Goal: Task Accomplishment & Management: Use online tool/utility

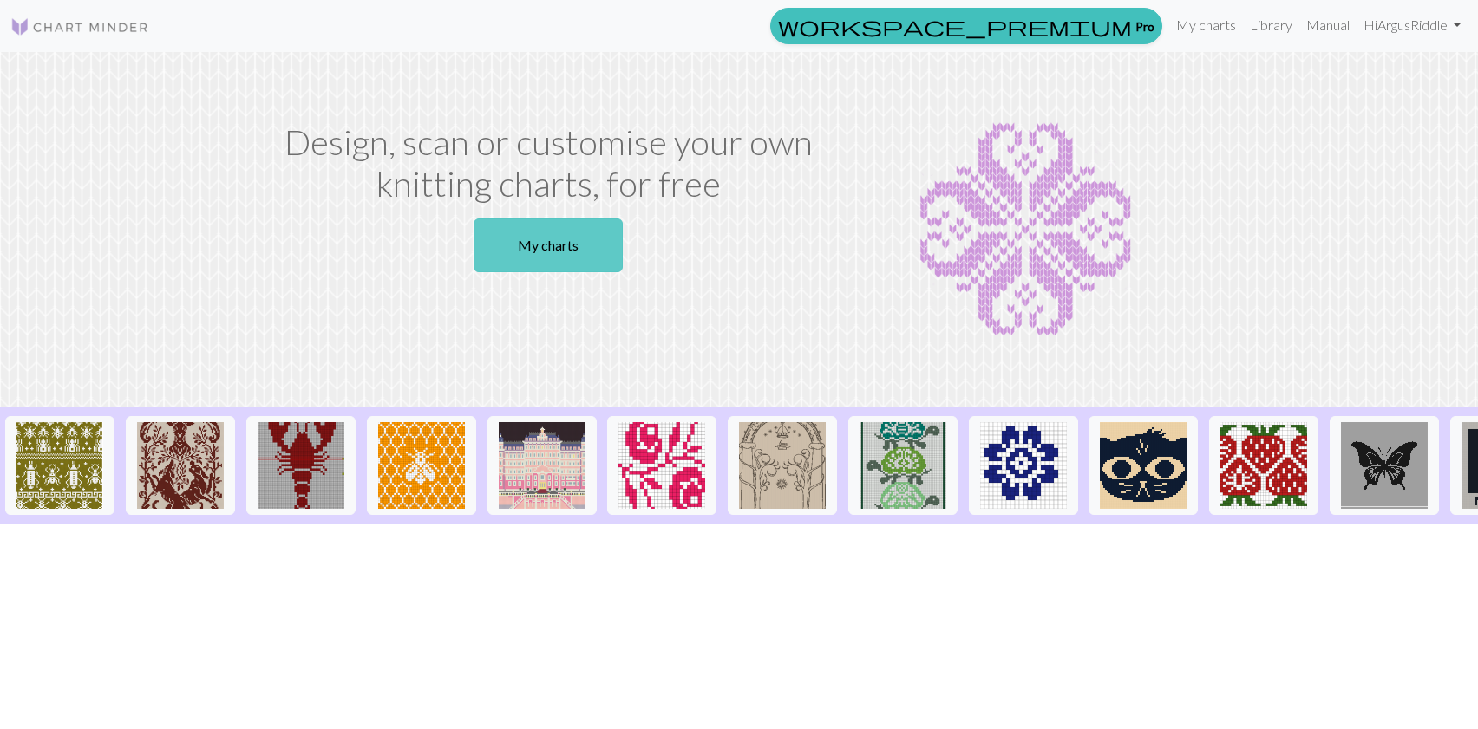
click at [554, 249] on link "My charts" at bounding box center [547, 246] width 149 height 54
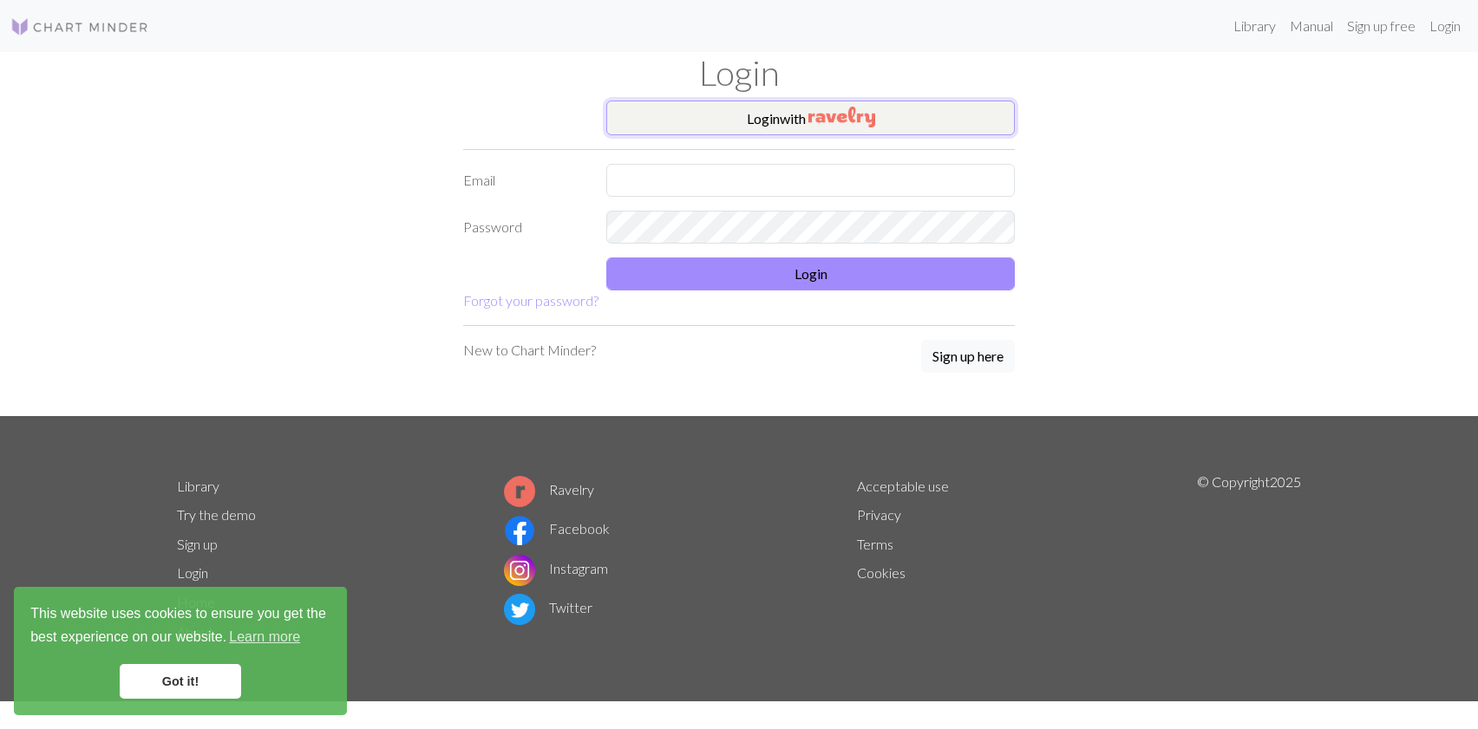
click at [795, 117] on button "Login with" at bounding box center [810, 118] width 408 height 35
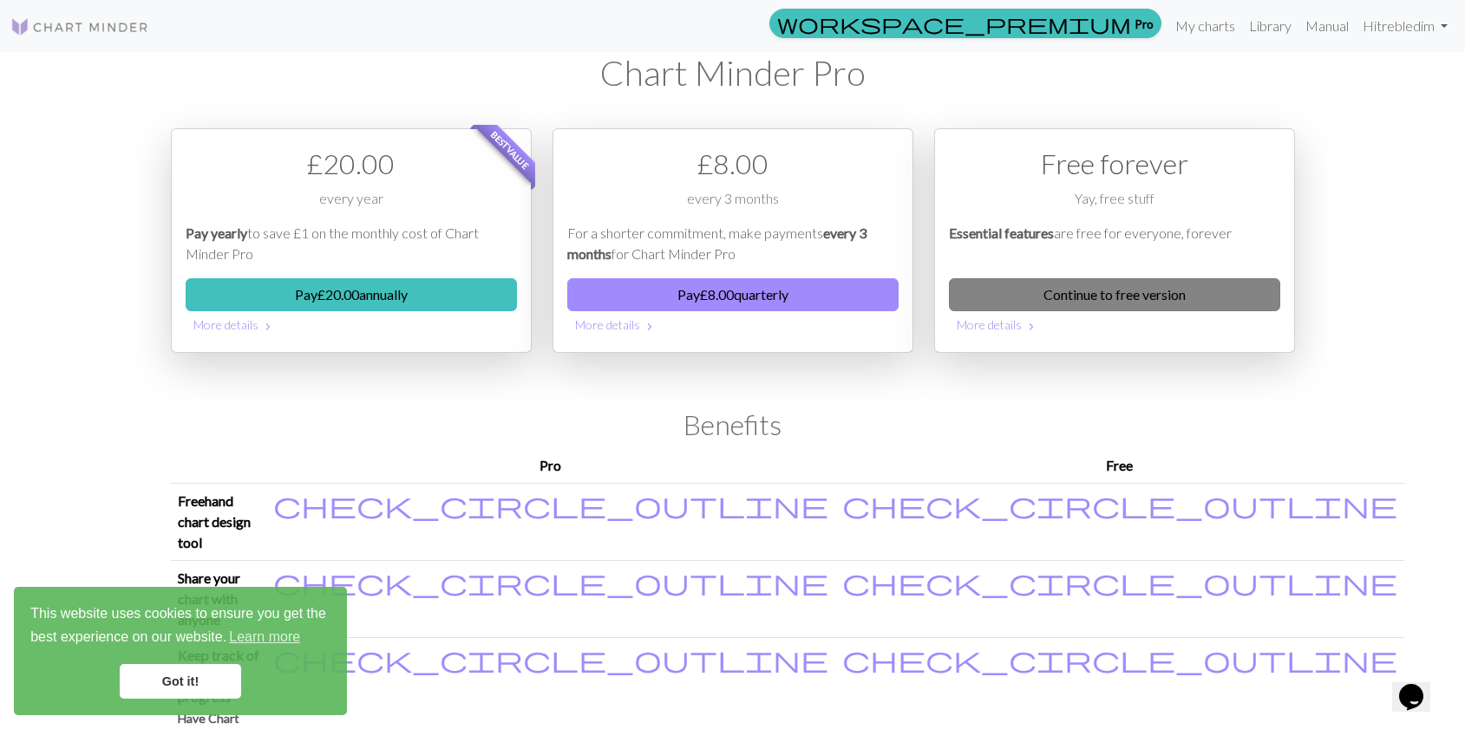
click at [1090, 297] on link "Continue to free version" at bounding box center [1114, 294] width 331 height 33
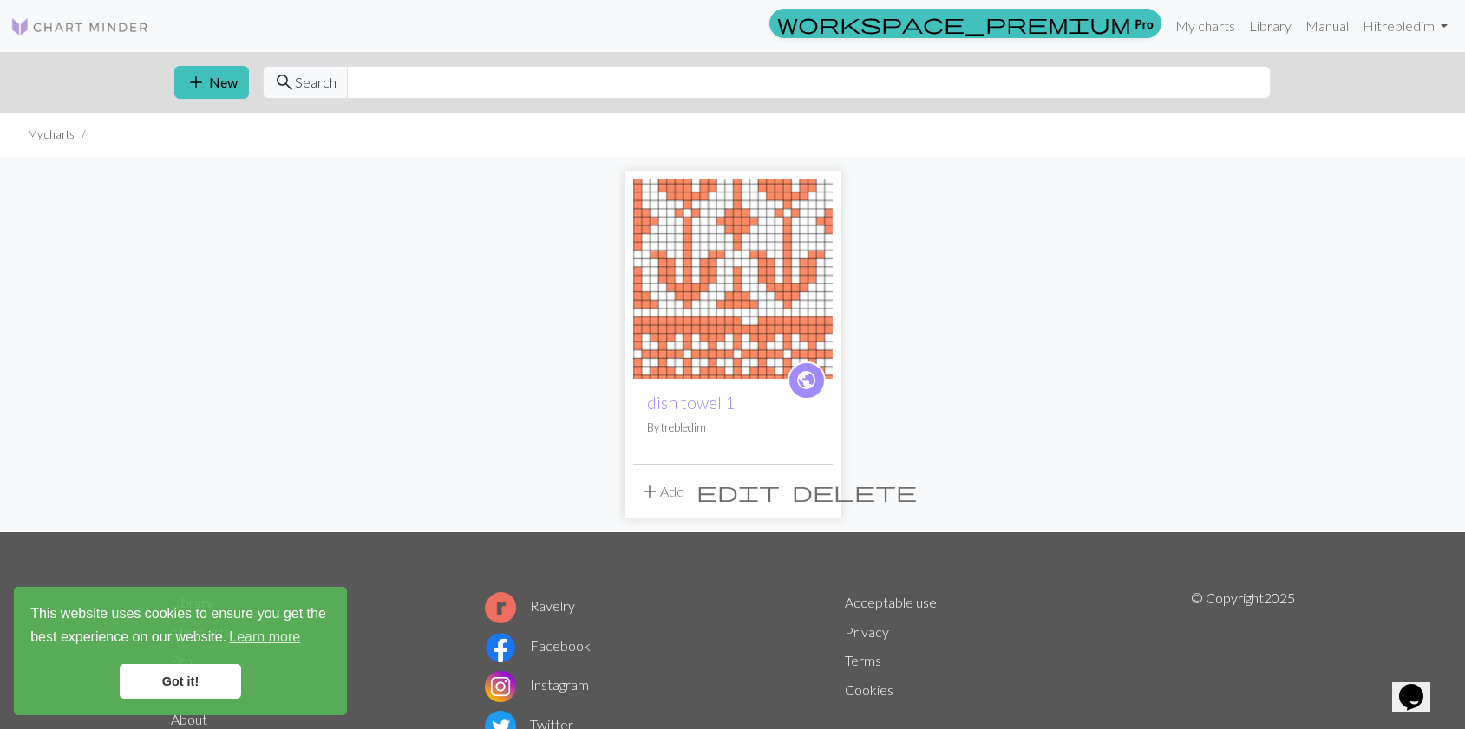
click at [821, 494] on span "delete" at bounding box center [854, 492] width 125 height 24
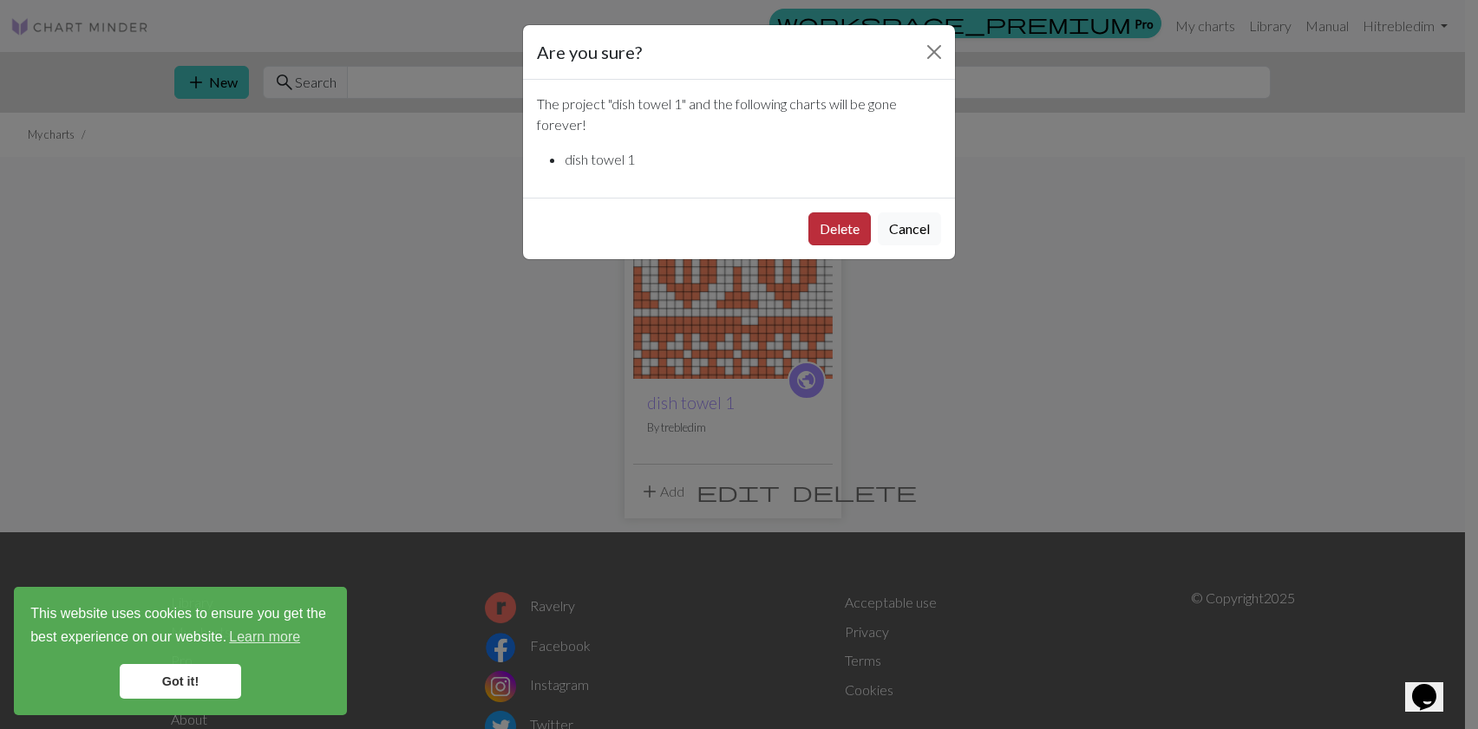
click at [836, 234] on button "Delete" at bounding box center [839, 228] width 62 height 33
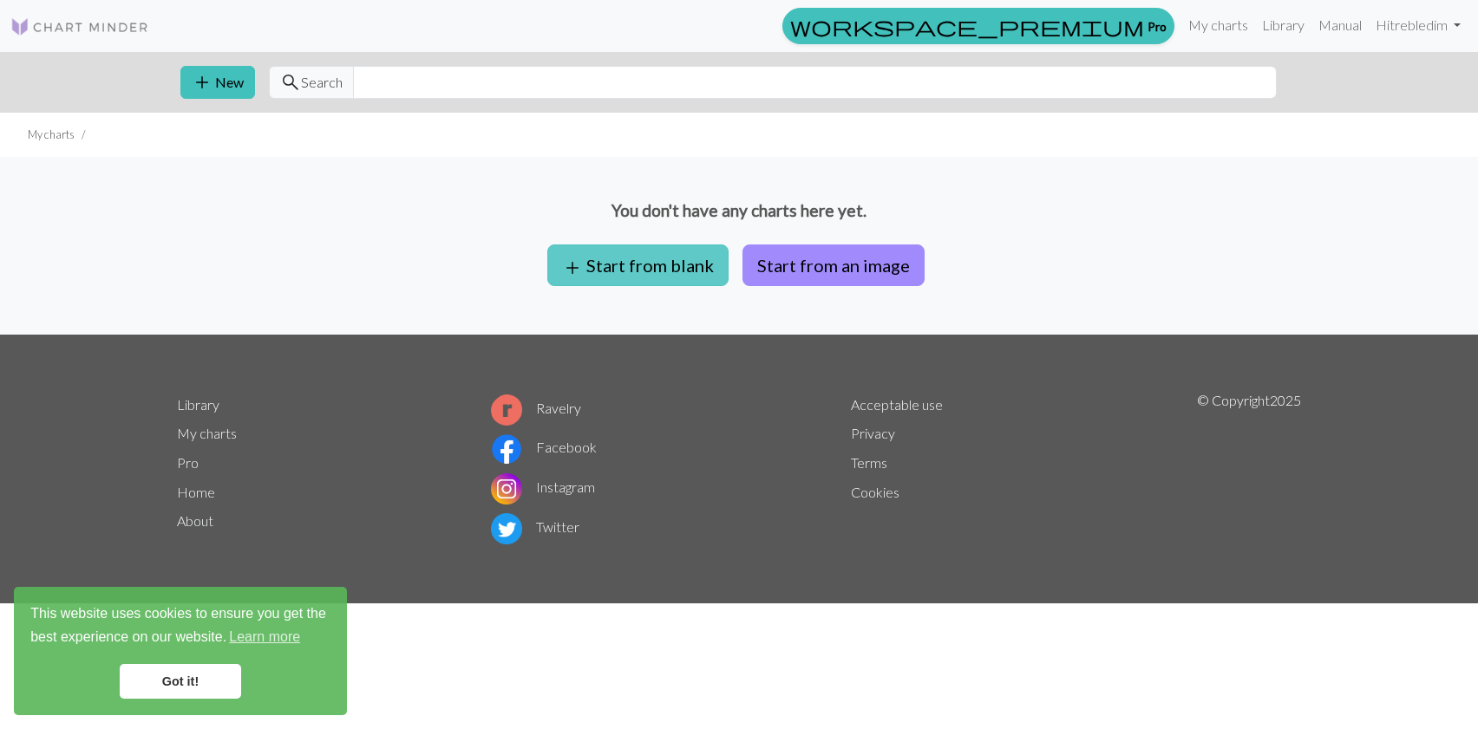
click at [644, 271] on button "add Start from blank" at bounding box center [637, 266] width 181 height 42
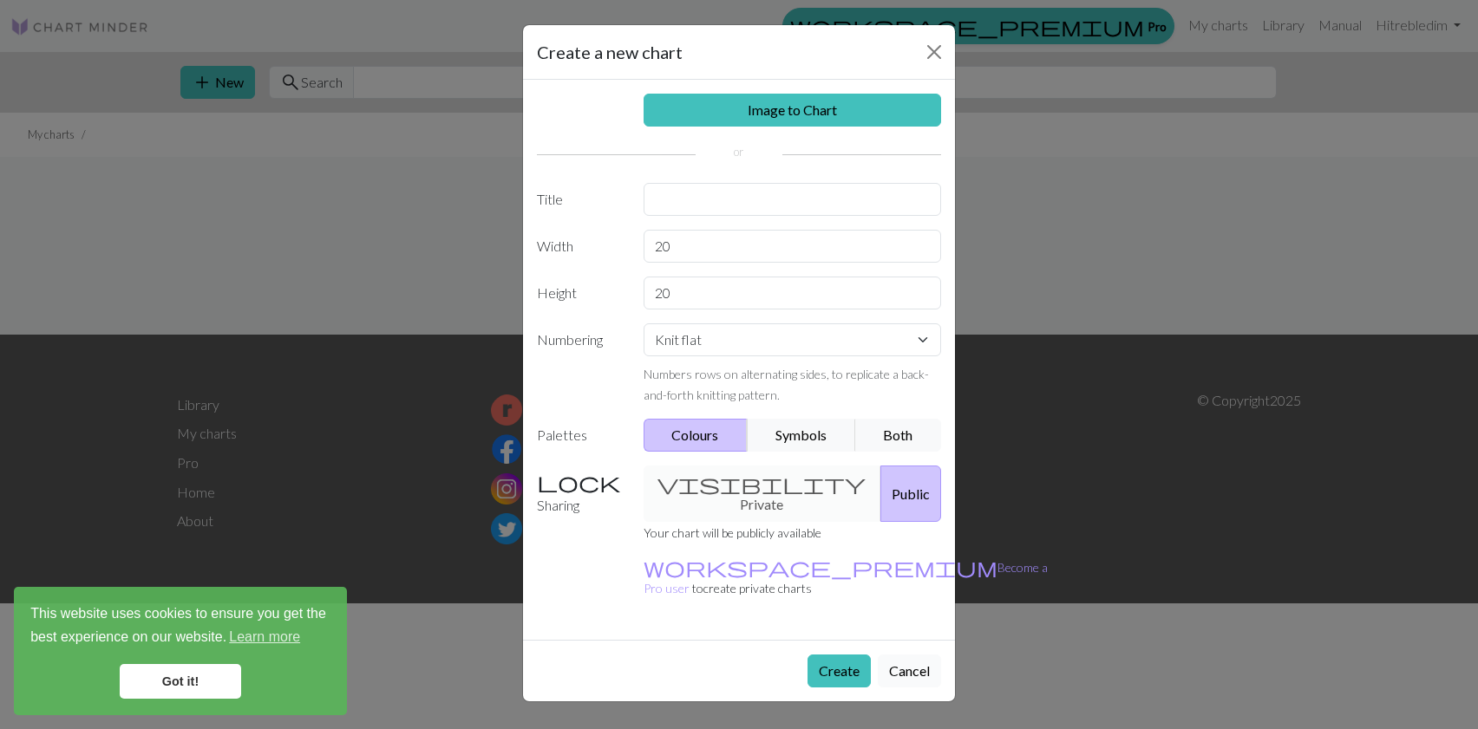
click at [914, 655] on button "Cancel" at bounding box center [909, 671] width 63 height 33
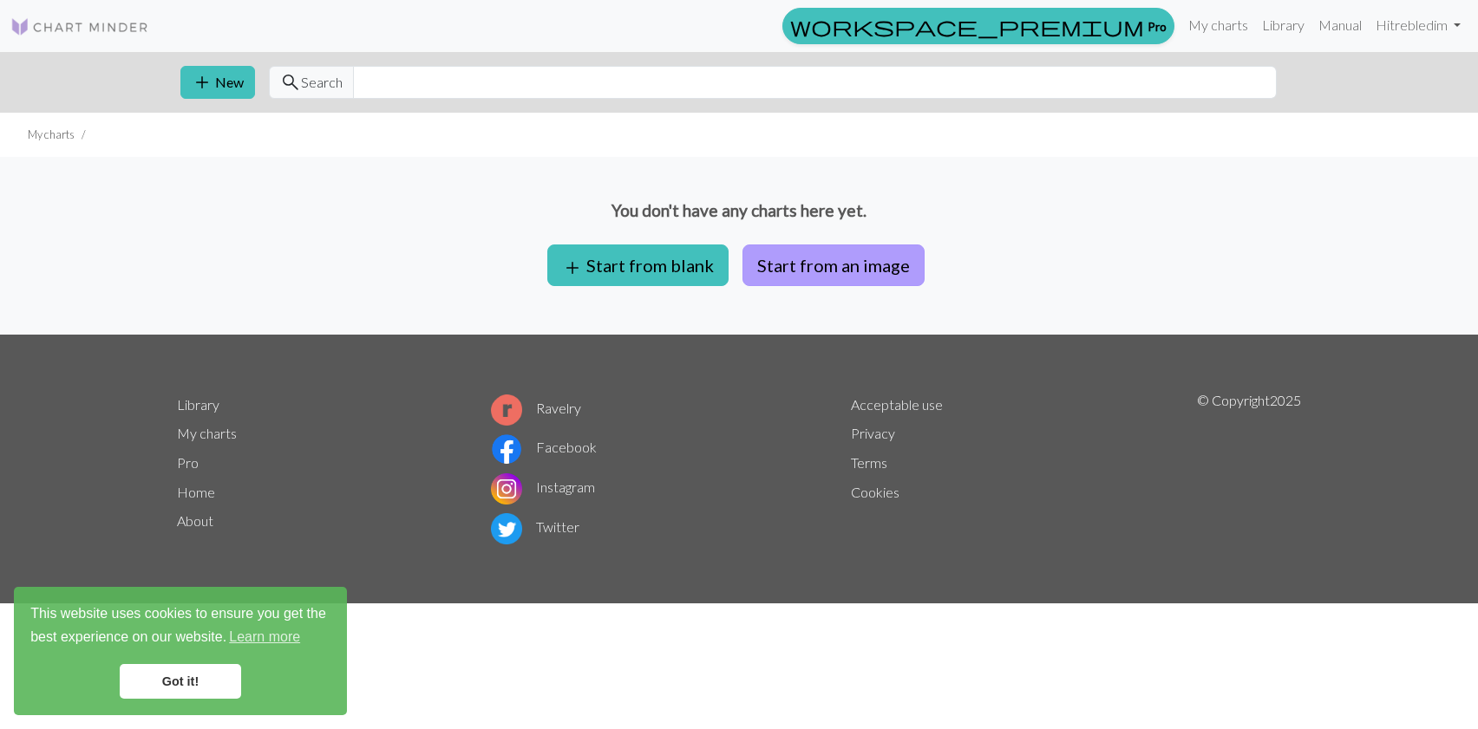
click at [833, 265] on button "Start from an image" at bounding box center [833, 266] width 182 height 42
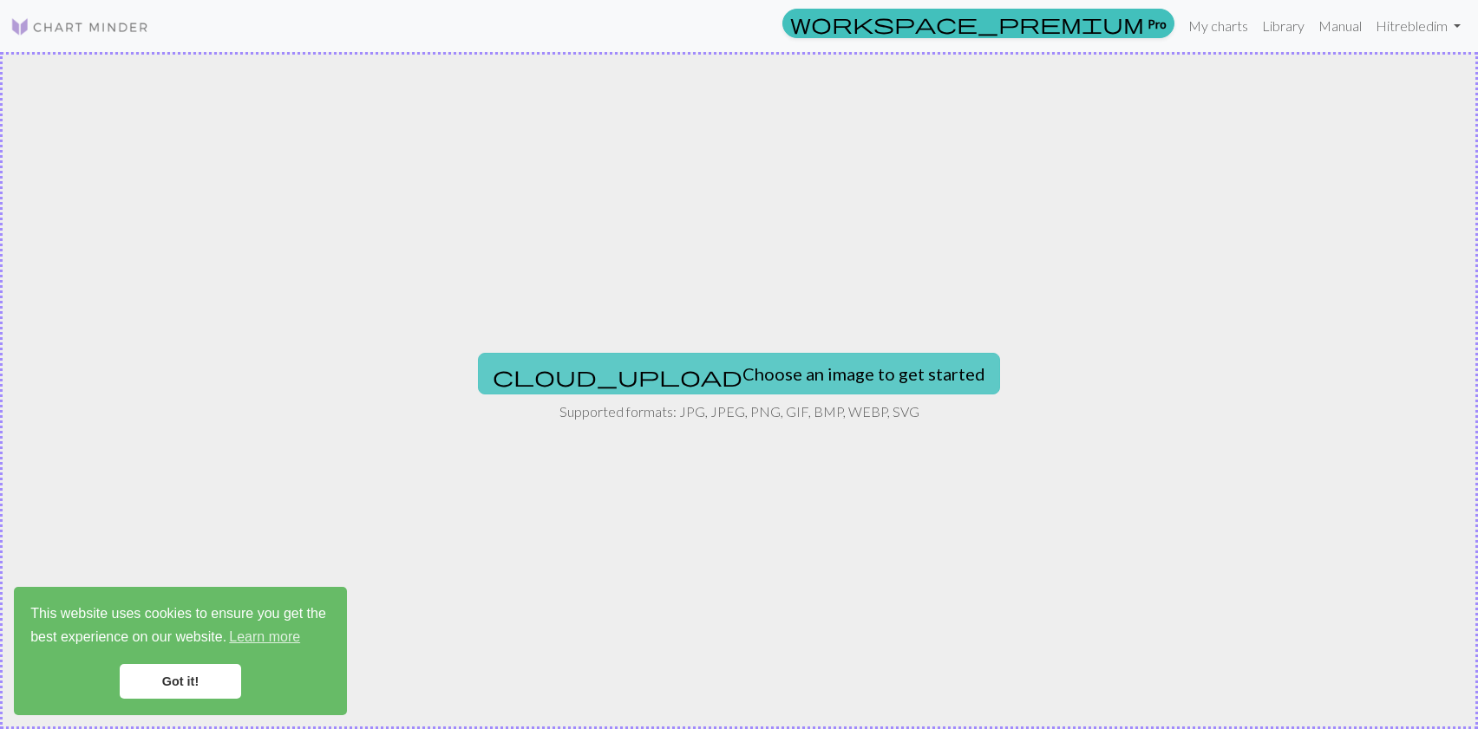
click at [745, 372] on button "cloud_upload Choose an image to get started" at bounding box center [739, 374] width 522 height 42
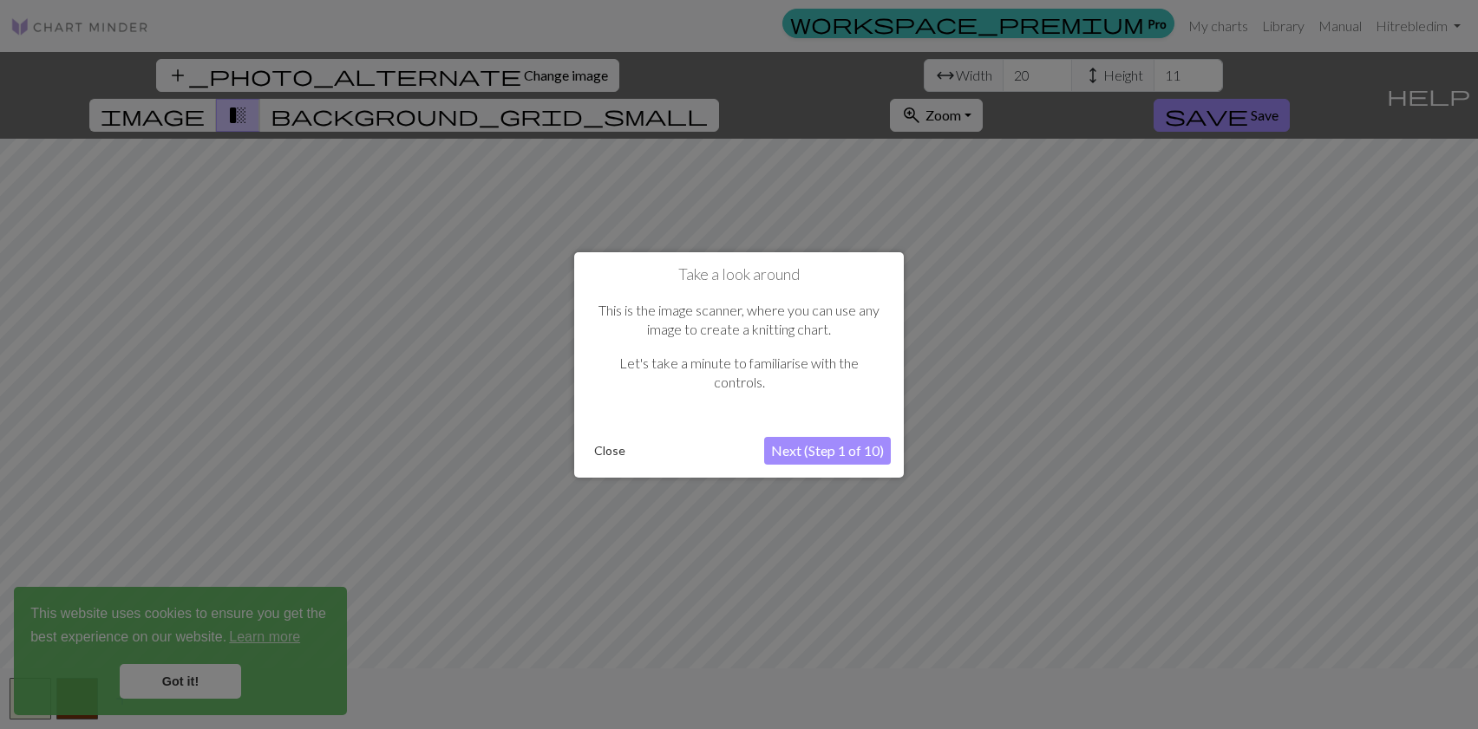
click at [794, 453] on button "Next (Step 1 of 10)" at bounding box center [827, 451] width 127 height 28
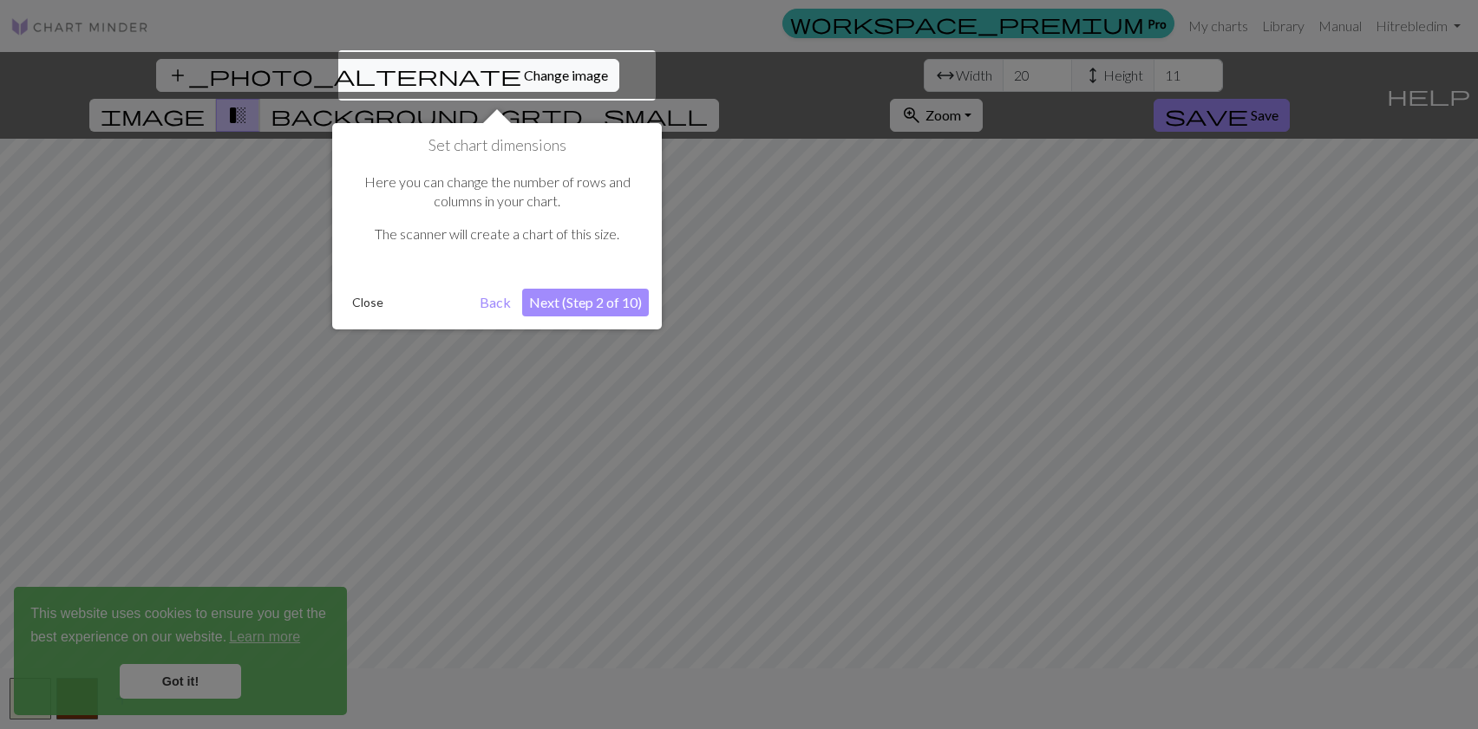
click at [603, 309] on button "Next (Step 2 of 10)" at bounding box center [585, 303] width 127 height 28
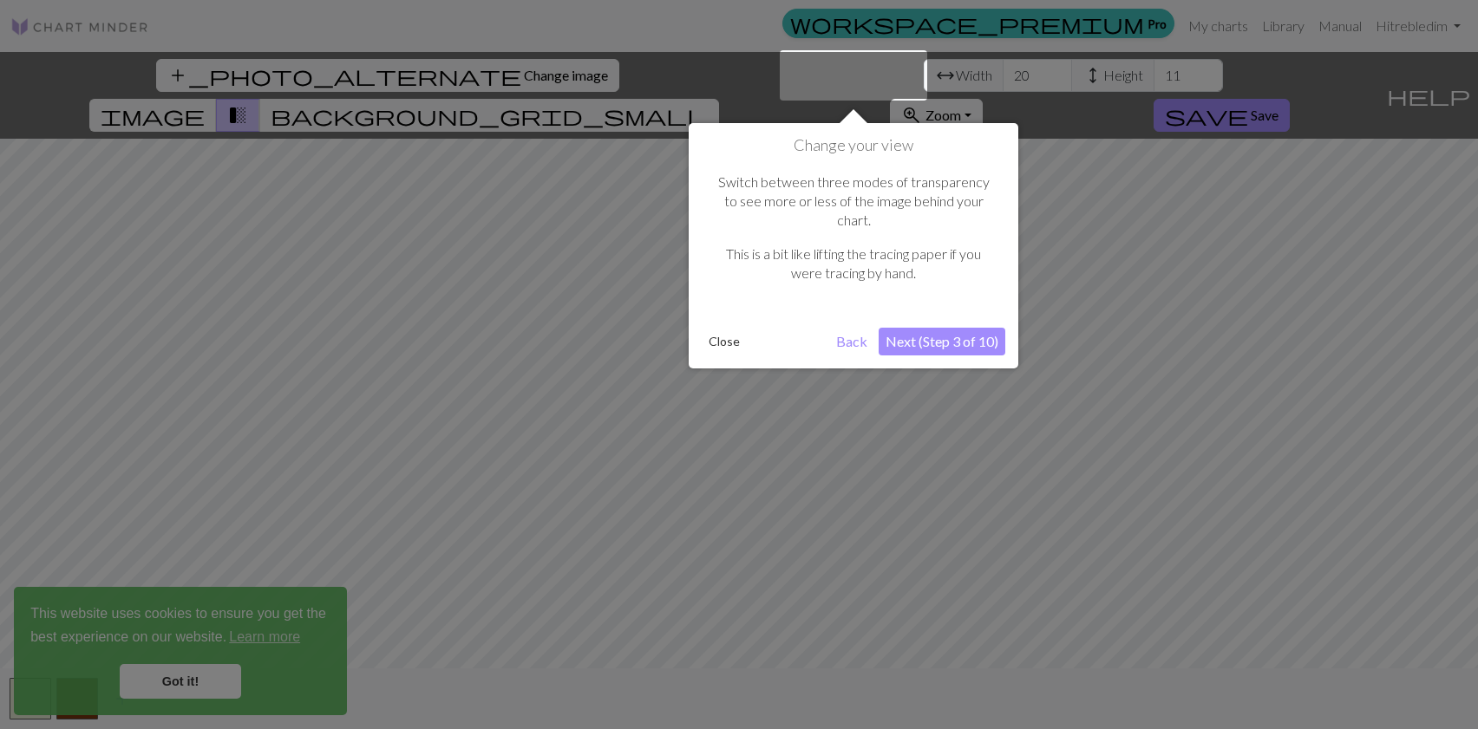
click at [901, 328] on button "Next (Step 3 of 10)" at bounding box center [941, 342] width 127 height 28
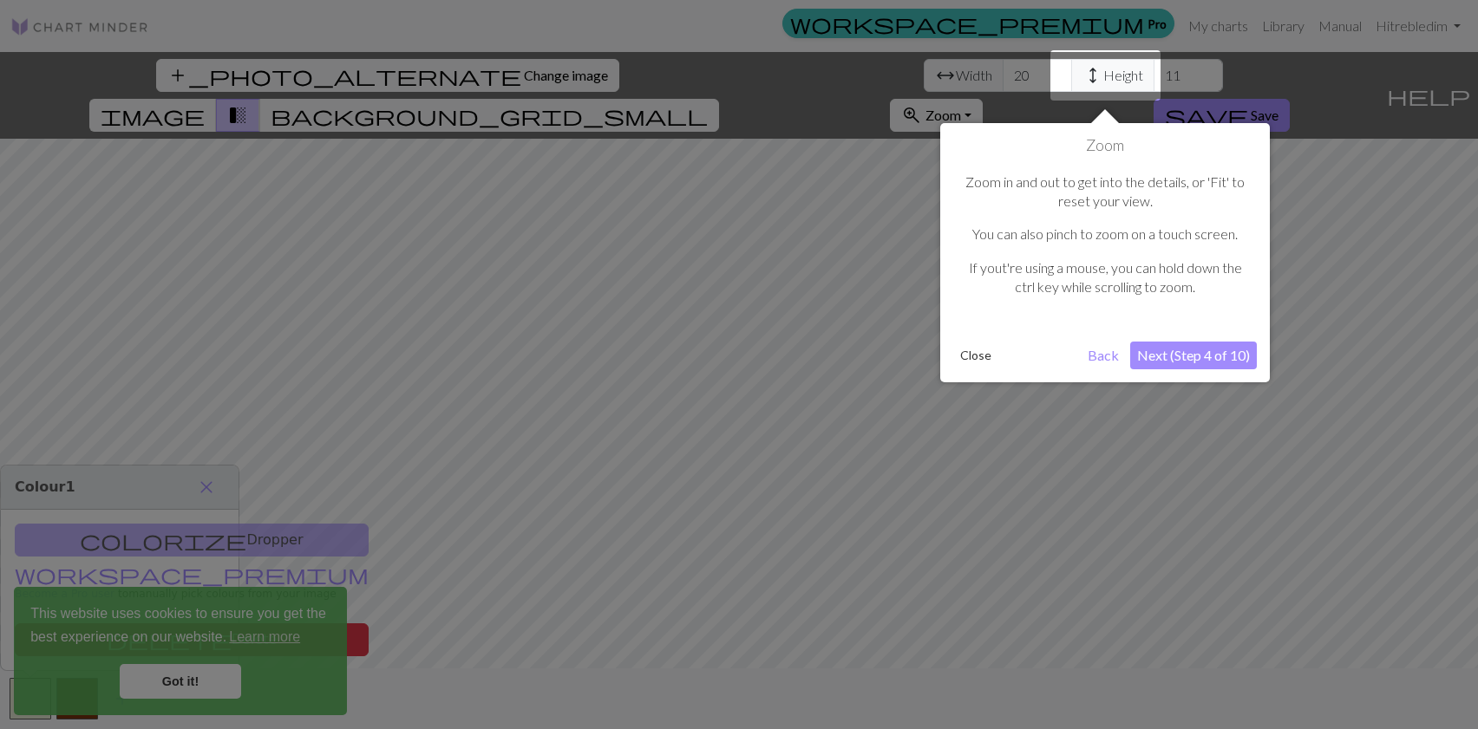
click at [1215, 350] on button "Next (Step 4 of 10)" at bounding box center [1193, 356] width 127 height 28
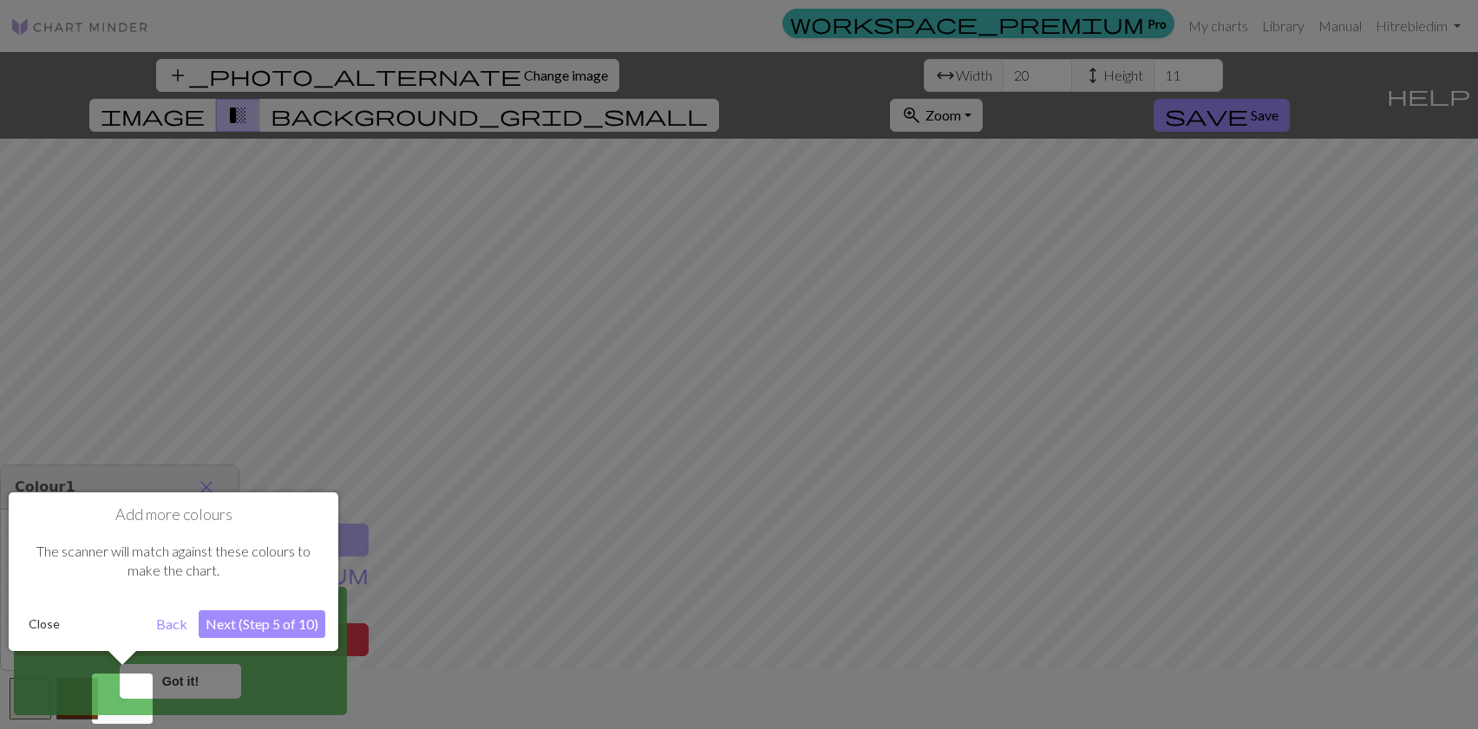
click at [138, 683] on div at bounding box center [122, 699] width 61 height 50
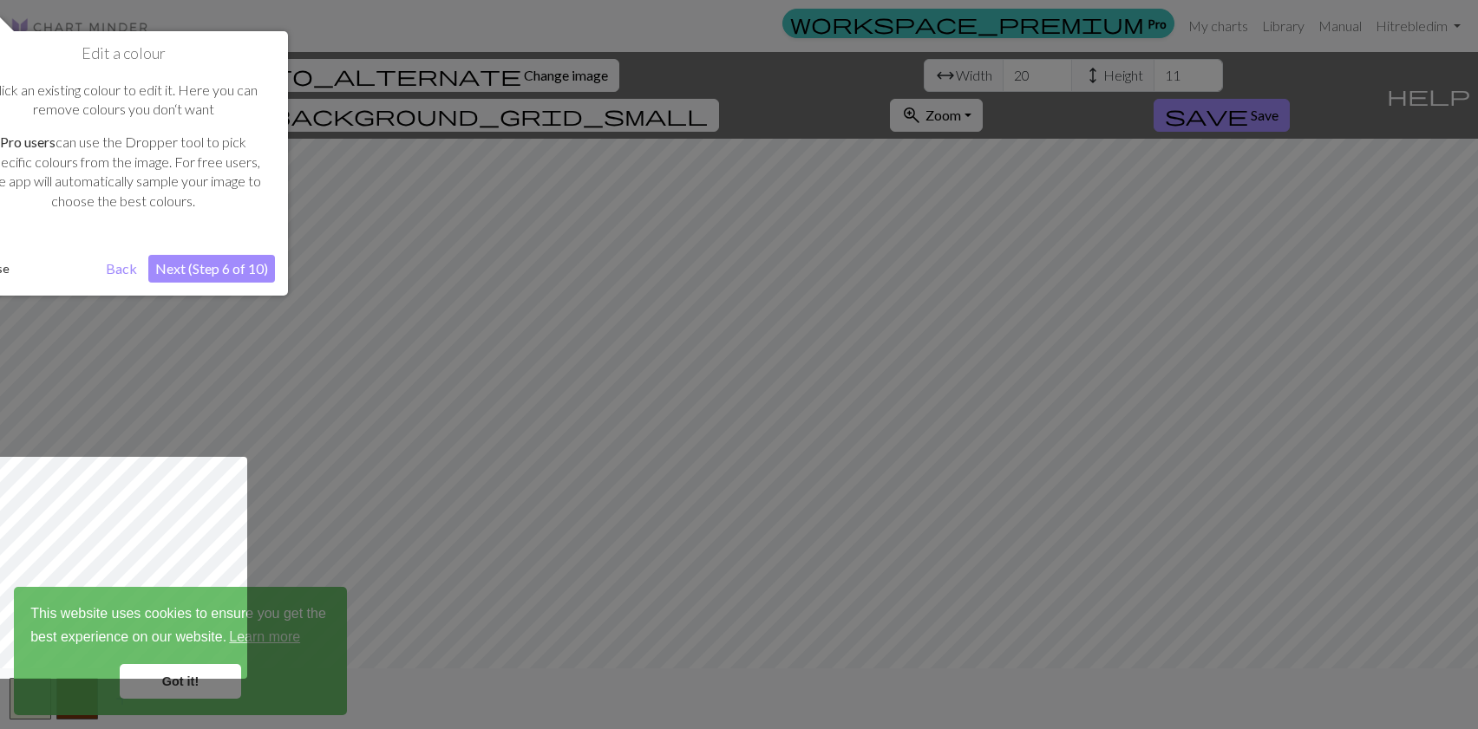
drag, startPoint x: 122, startPoint y: 267, endPoint x: 186, endPoint y: 219, distance: 79.3
click at [180, 204] on div "Edit a colour Click an existing colour to edit it. Here you can remove colours …" at bounding box center [123, 163] width 330 height 264
click at [194, 267] on button "Next (Step 6 of 10)" at bounding box center [211, 269] width 127 height 28
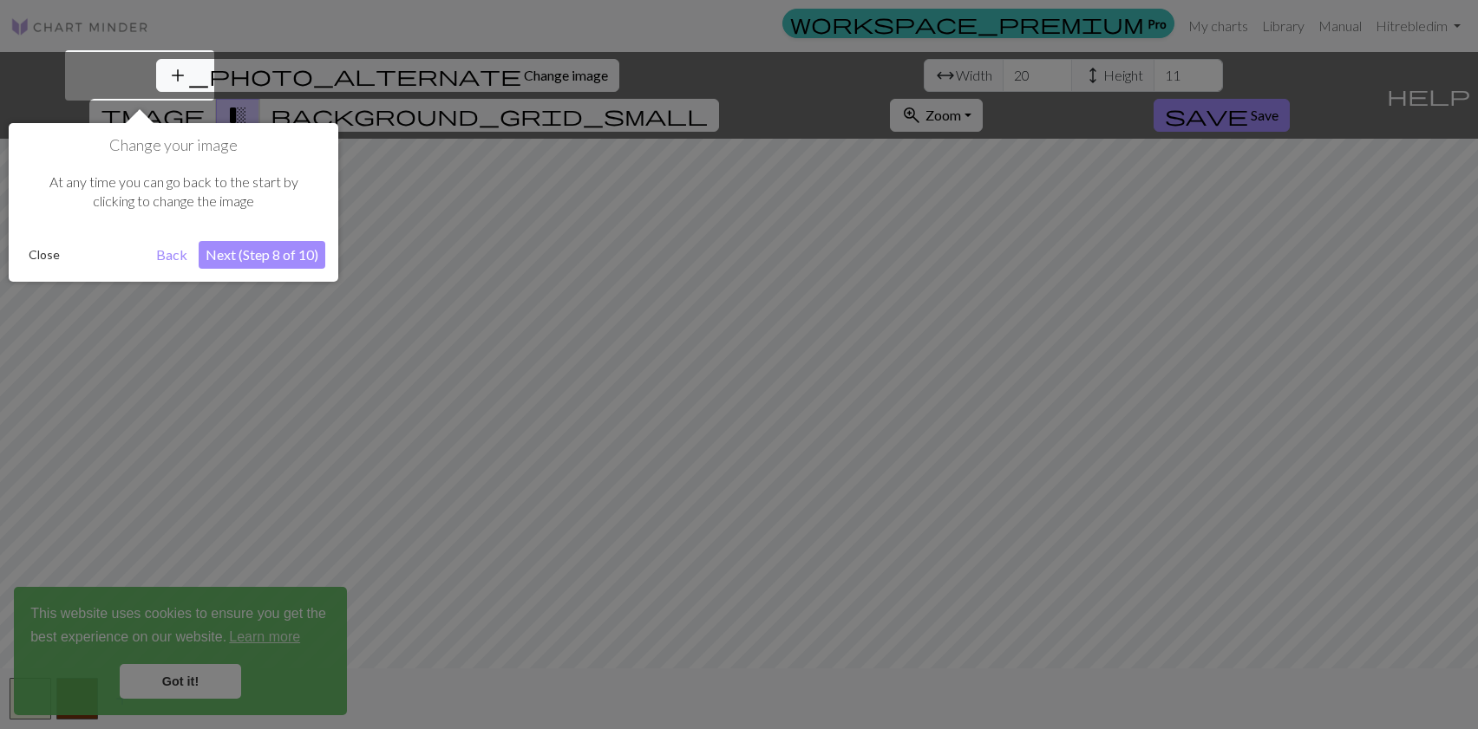
click at [254, 265] on button "Next (Step 8 of 10)" at bounding box center [262, 255] width 127 height 28
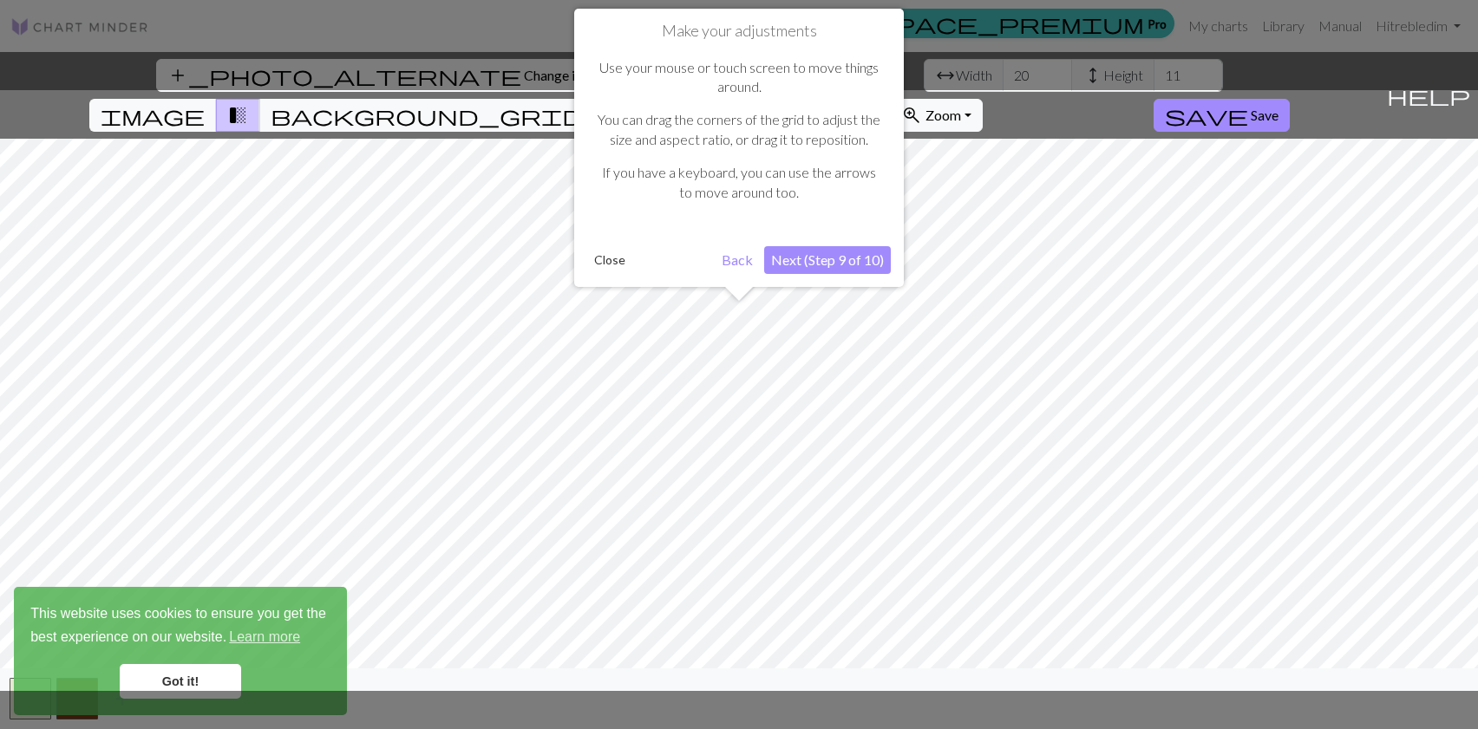
click at [814, 260] on button "Next (Step 9 of 10)" at bounding box center [827, 260] width 127 height 28
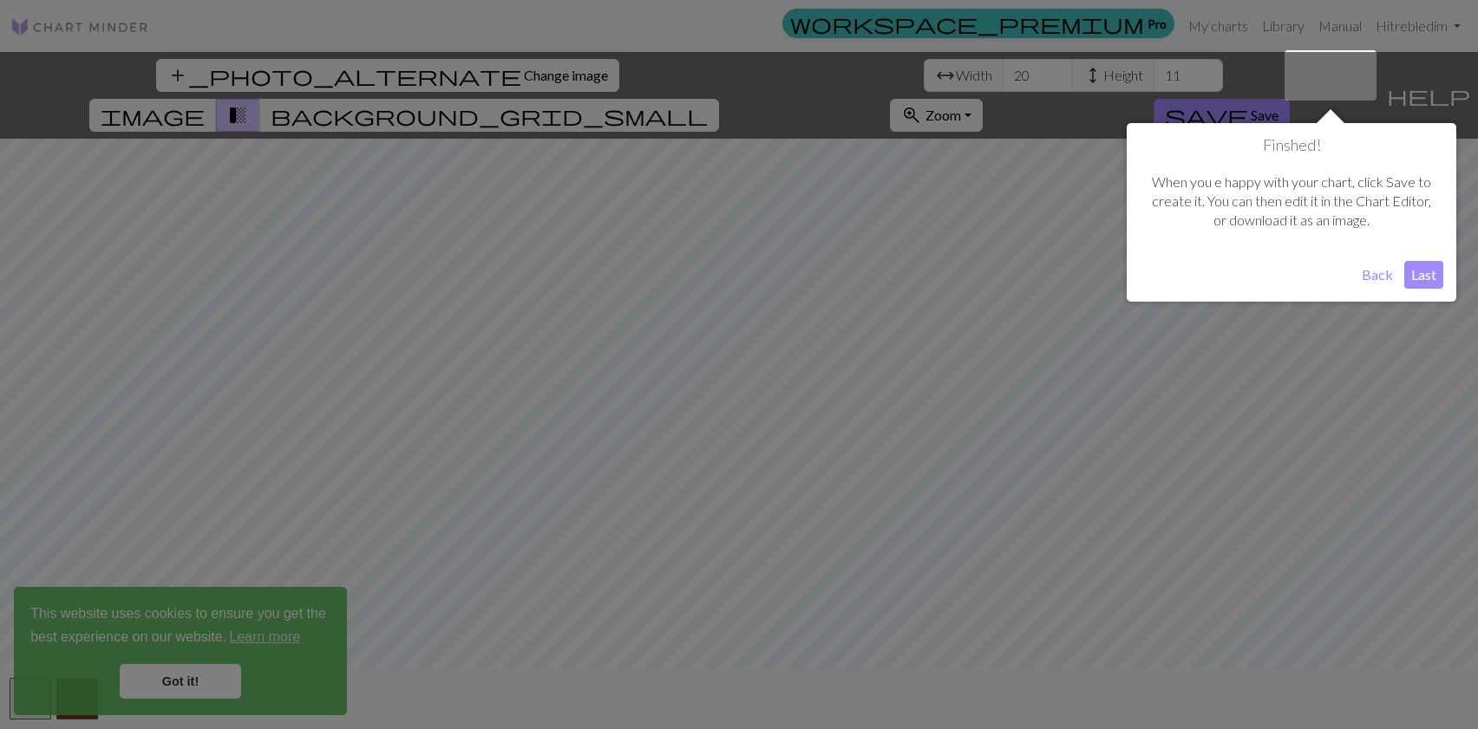
click at [1427, 273] on button "Last" at bounding box center [1423, 275] width 39 height 28
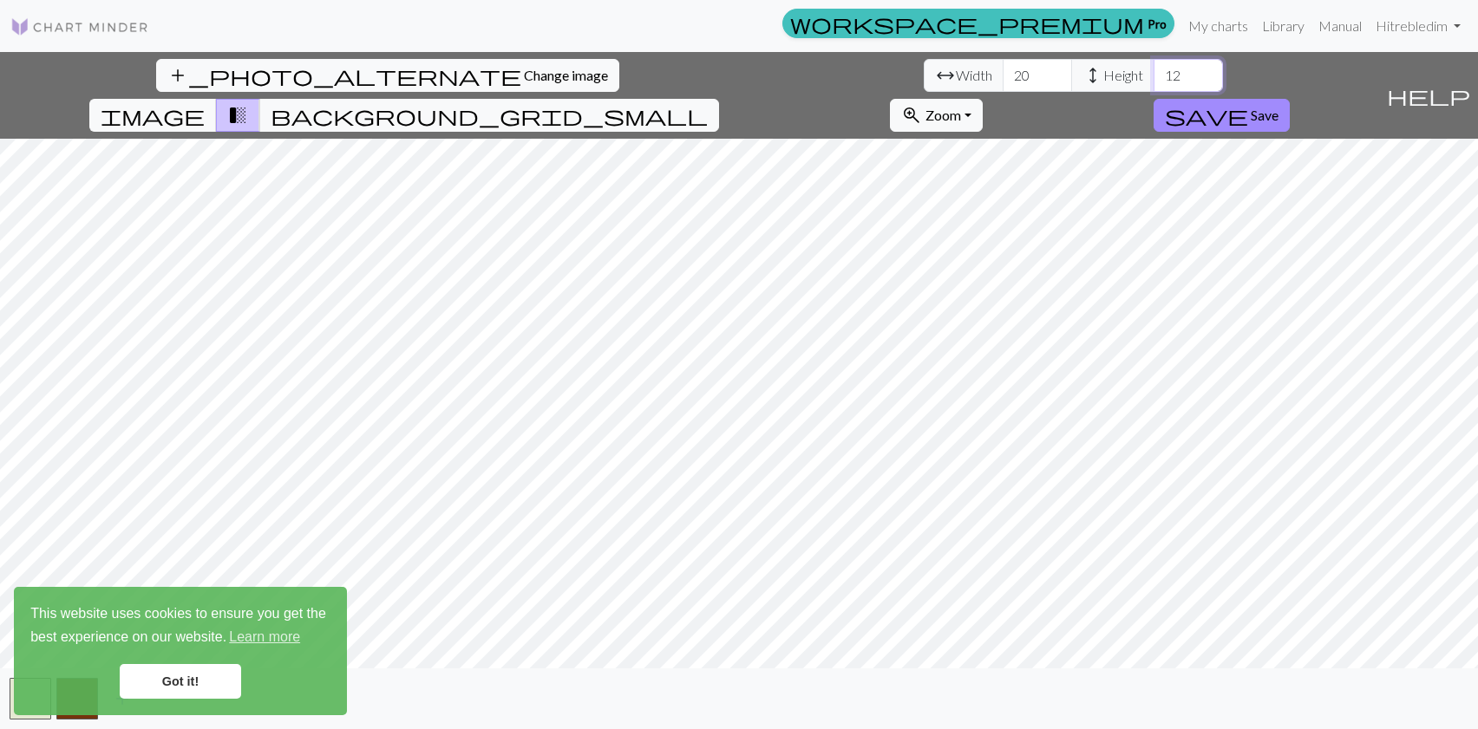
click at [1153, 70] on input "12" at bounding box center [1187, 75] width 69 height 33
click at [1153, 70] on input "13" at bounding box center [1187, 75] width 69 height 33
click at [1153, 70] on input "14" at bounding box center [1187, 75] width 69 height 33
click at [1153, 70] on input "15" at bounding box center [1187, 75] width 69 height 33
click at [1153, 70] on input "16" at bounding box center [1187, 75] width 69 height 33
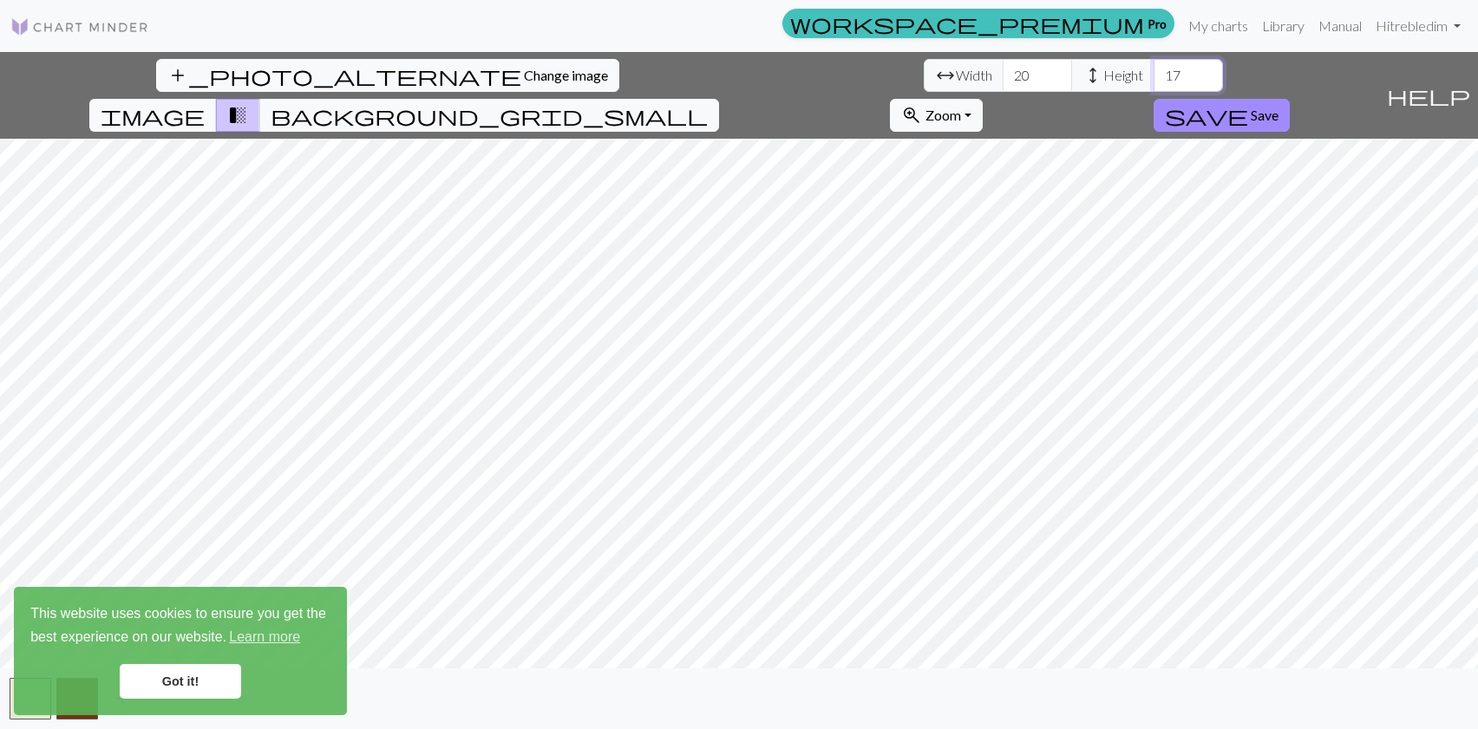
click at [1153, 70] on input "17" at bounding box center [1187, 75] width 69 height 33
click at [1153, 70] on input "18" at bounding box center [1187, 75] width 69 height 33
click at [1153, 70] on input "19" at bounding box center [1187, 75] width 69 height 33
click at [1153, 70] on input "20" at bounding box center [1187, 75] width 69 height 33
click at [1153, 70] on input "21" at bounding box center [1187, 75] width 69 height 33
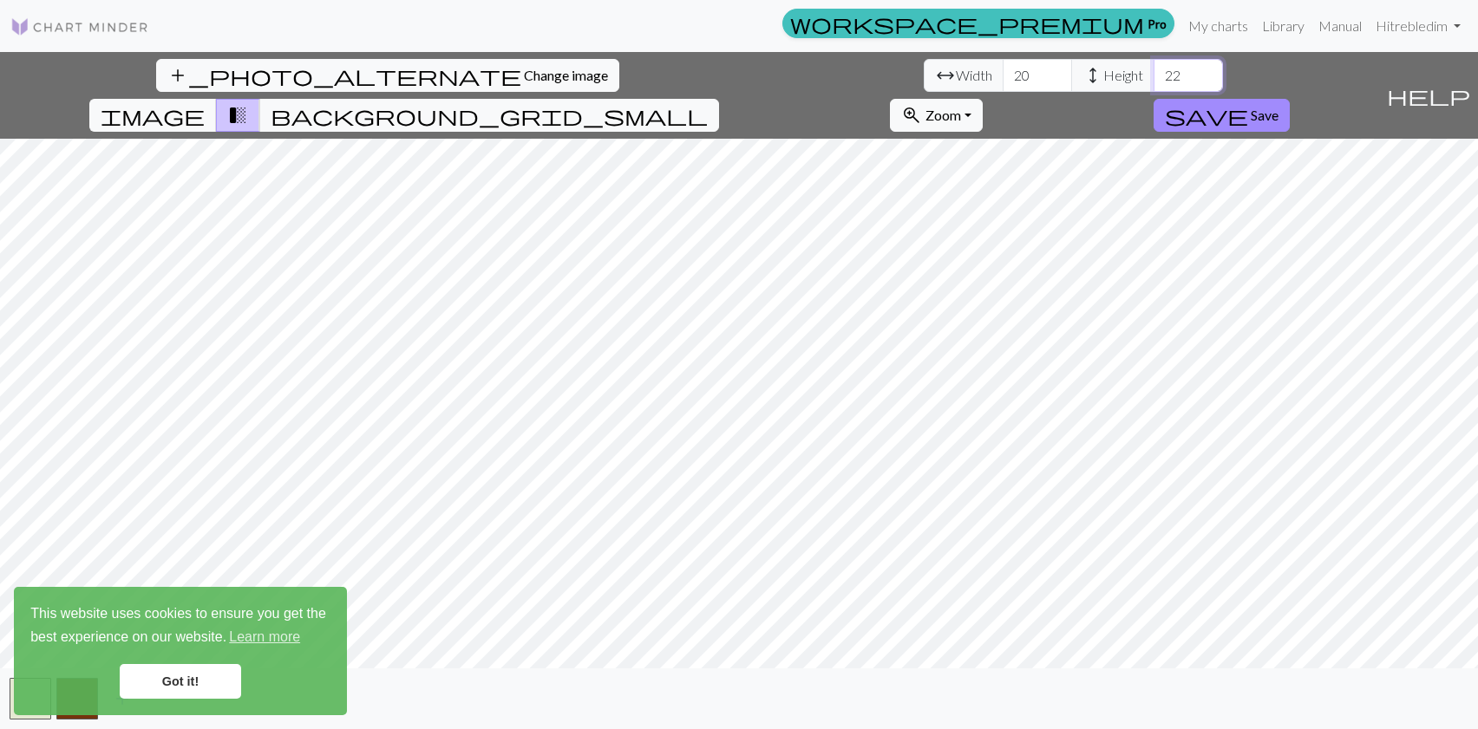
type input "22"
click at [1153, 70] on input "22" at bounding box center [1187, 75] width 69 height 33
click at [1002, 82] on input "19" at bounding box center [1036, 75] width 69 height 33
click at [1002, 82] on input "18" at bounding box center [1036, 75] width 69 height 33
click at [1002, 82] on input "17" at bounding box center [1036, 75] width 69 height 33
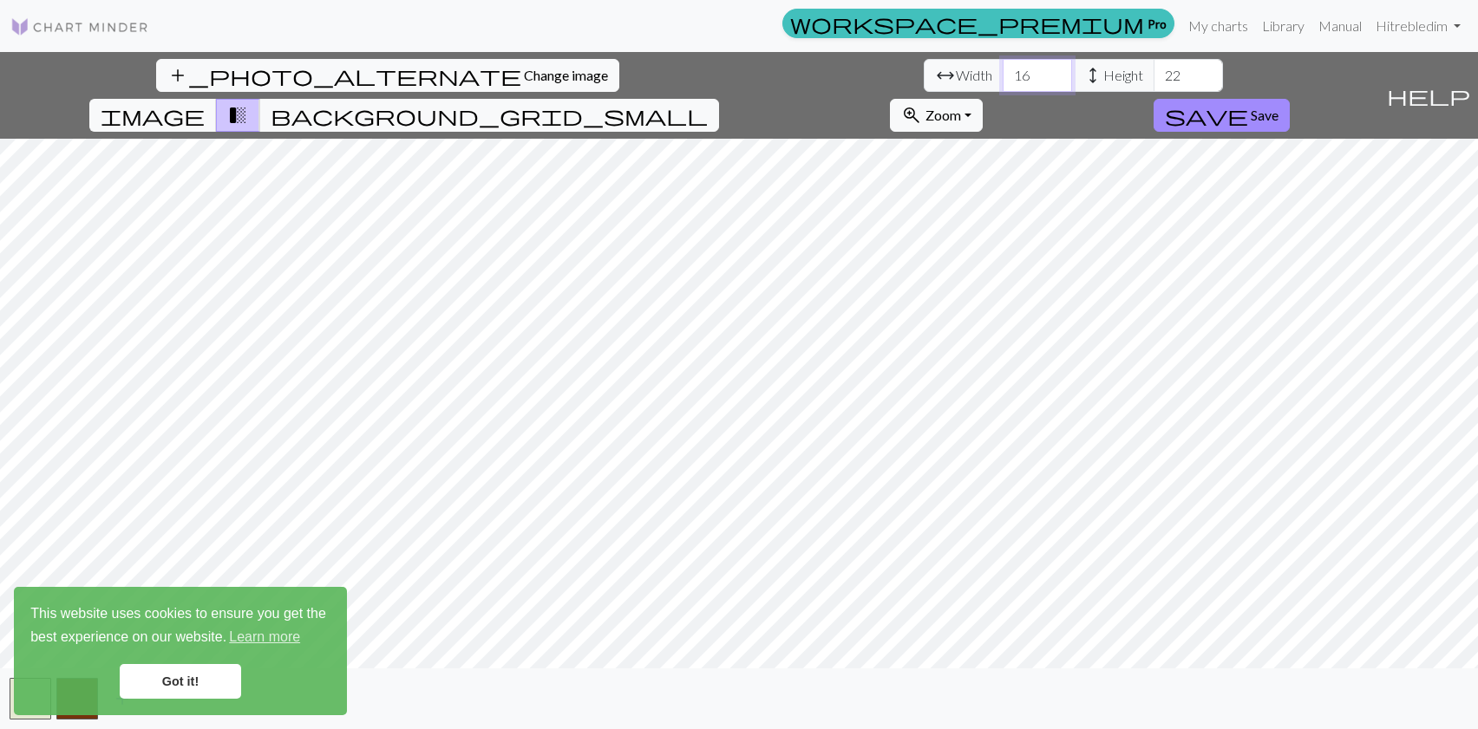
click at [1002, 82] on input "16" at bounding box center [1036, 75] width 69 height 33
click at [1002, 82] on input "15" at bounding box center [1036, 75] width 69 height 33
click at [1002, 82] on input "14" at bounding box center [1036, 75] width 69 height 33
click at [1002, 82] on input "13" at bounding box center [1036, 75] width 69 height 33
click at [1002, 73] on input "14" at bounding box center [1036, 75] width 69 height 33
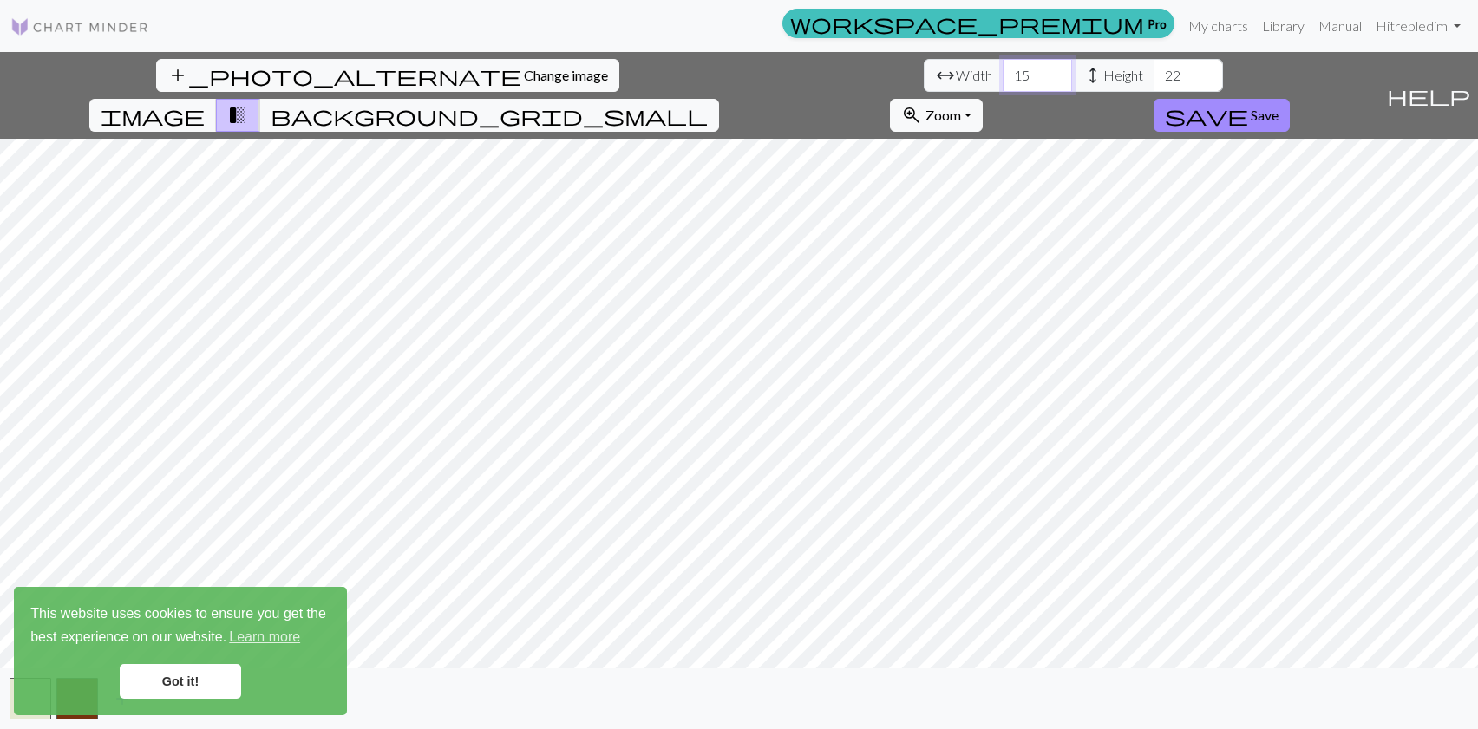
type input "15"
click at [1002, 73] on input "15" at bounding box center [1036, 75] width 69 height 33
click at [1153, 83] on input "21" at bounding box center [1187, 75] width 69 height 33
click at [1153, 82] on input "20" at bounding box center [1187, 75] width 69 height 33
click at [1153, 82] on input "19" at bounding box center [1187, 75] width 69 height 33
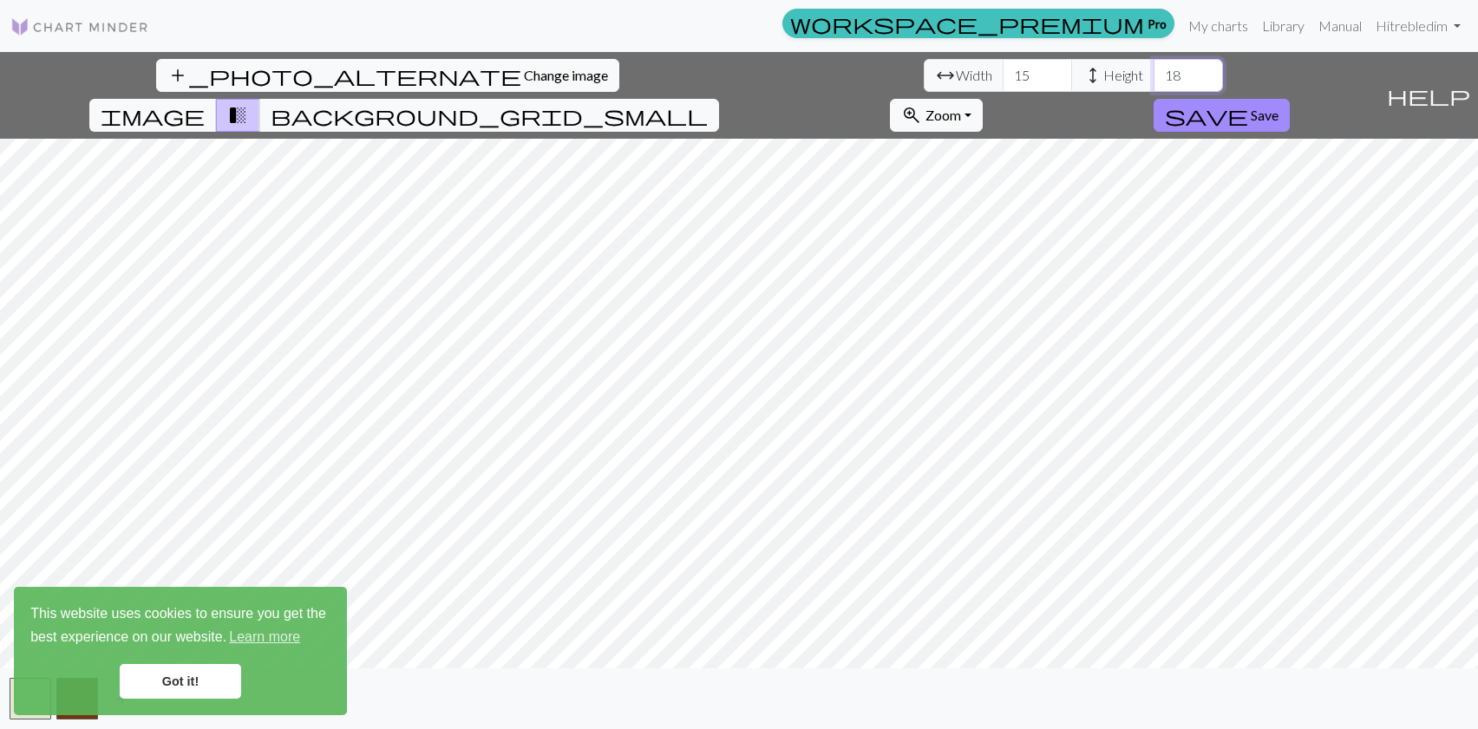
type input "18"
click at [1153, 82] on input "18" at bounding box center [1187, 75] width 69 height 33
click at [164, 686] on link "Got it!" at bounding box center [180, 681] width 121 height 35
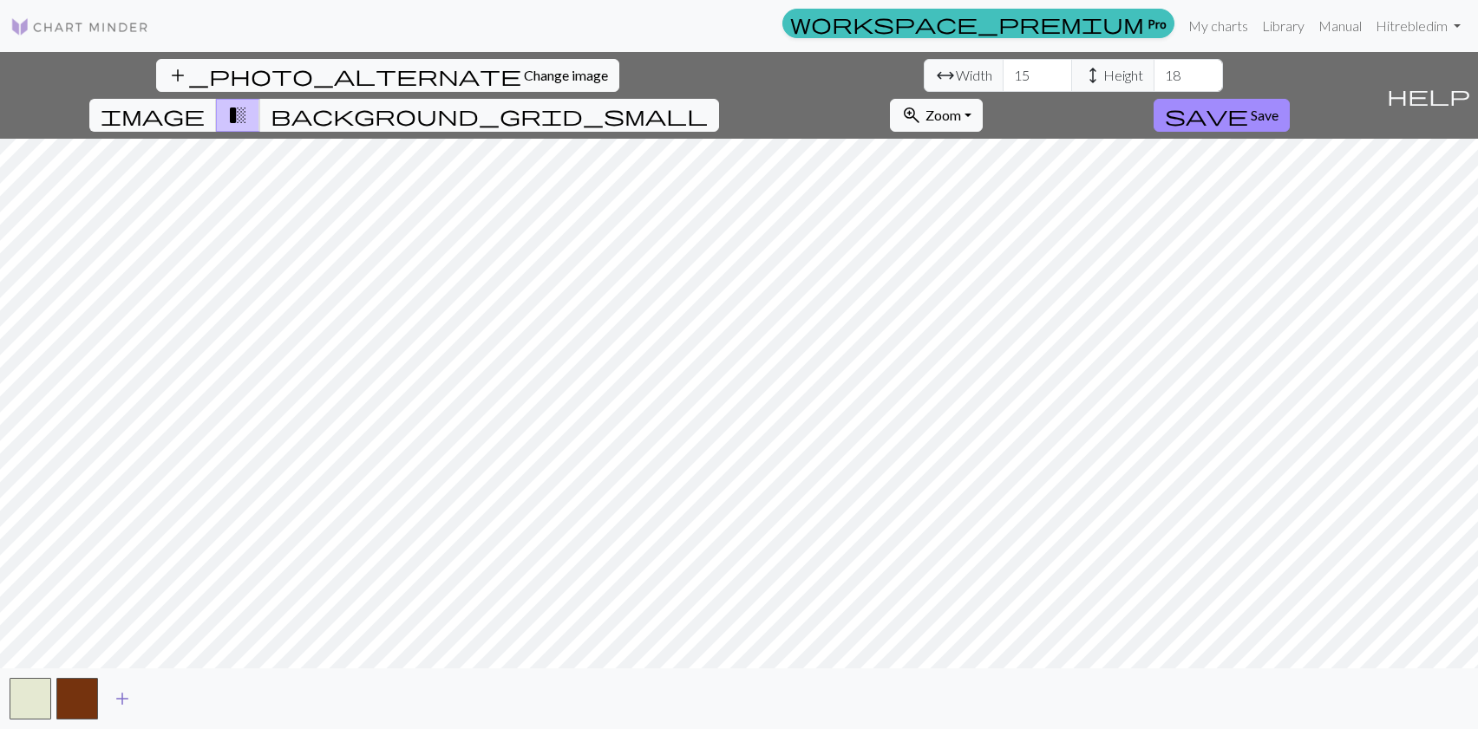
click at [120, 696] on span "add" at bounding box center [122, 699] width 21 height 24
click at [178, 699] on span "add" at bounding box center [169, 699] width 21 height 24
click at [67, 696] on button "button" at bounding box center [77, 699] width 42 height 42
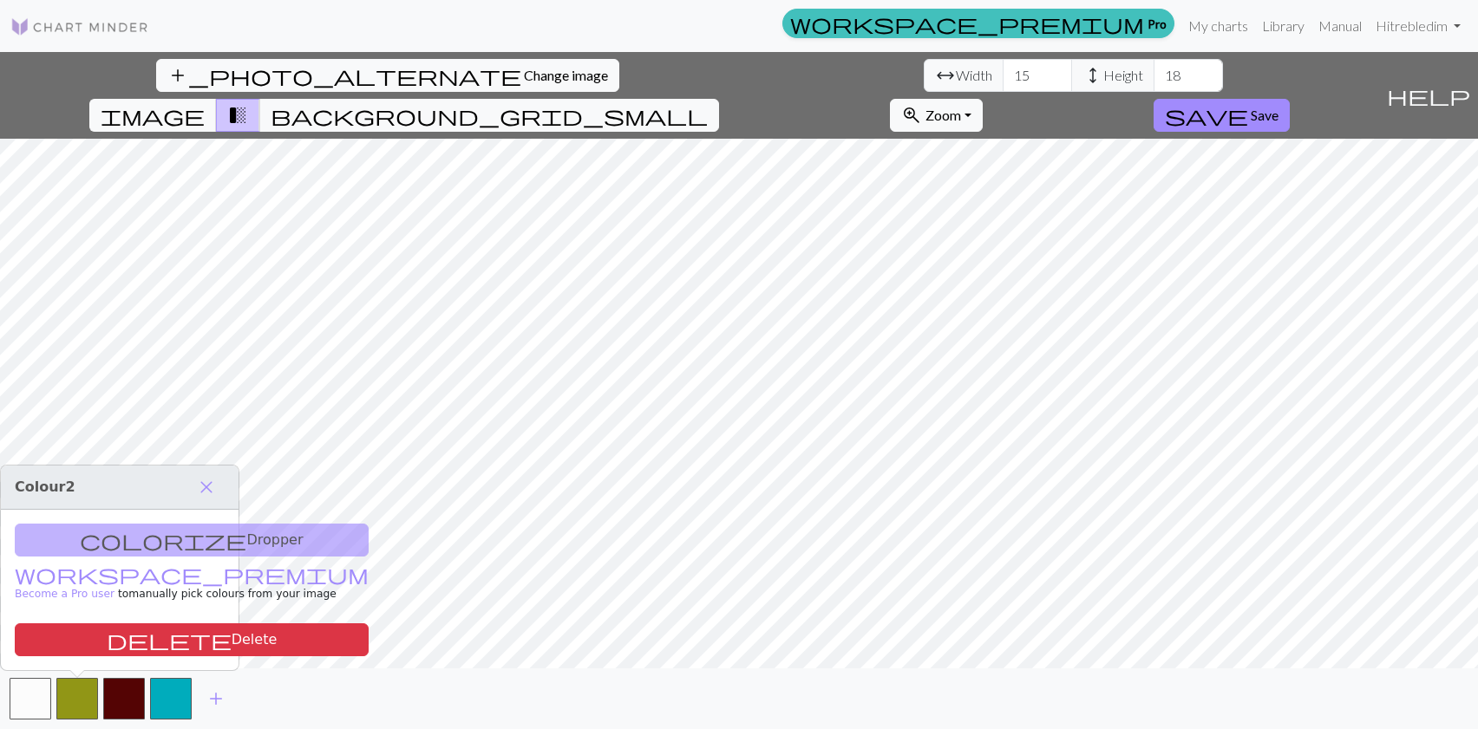
click at [179, 544] on div "colorize Dropper workspace_premium Become a Pro user to manually pick colours f…" at bounding box center [120, 590] width 238 height 160
click at [110, 546] on div "colorize Dropper workspace_premium Become a Pro user to manually pick colours f…" at bounding box center [120, 590] width 238 height 160
click at [216, 483] on span "close" at bounding box center [206, 487] width 21 height 24
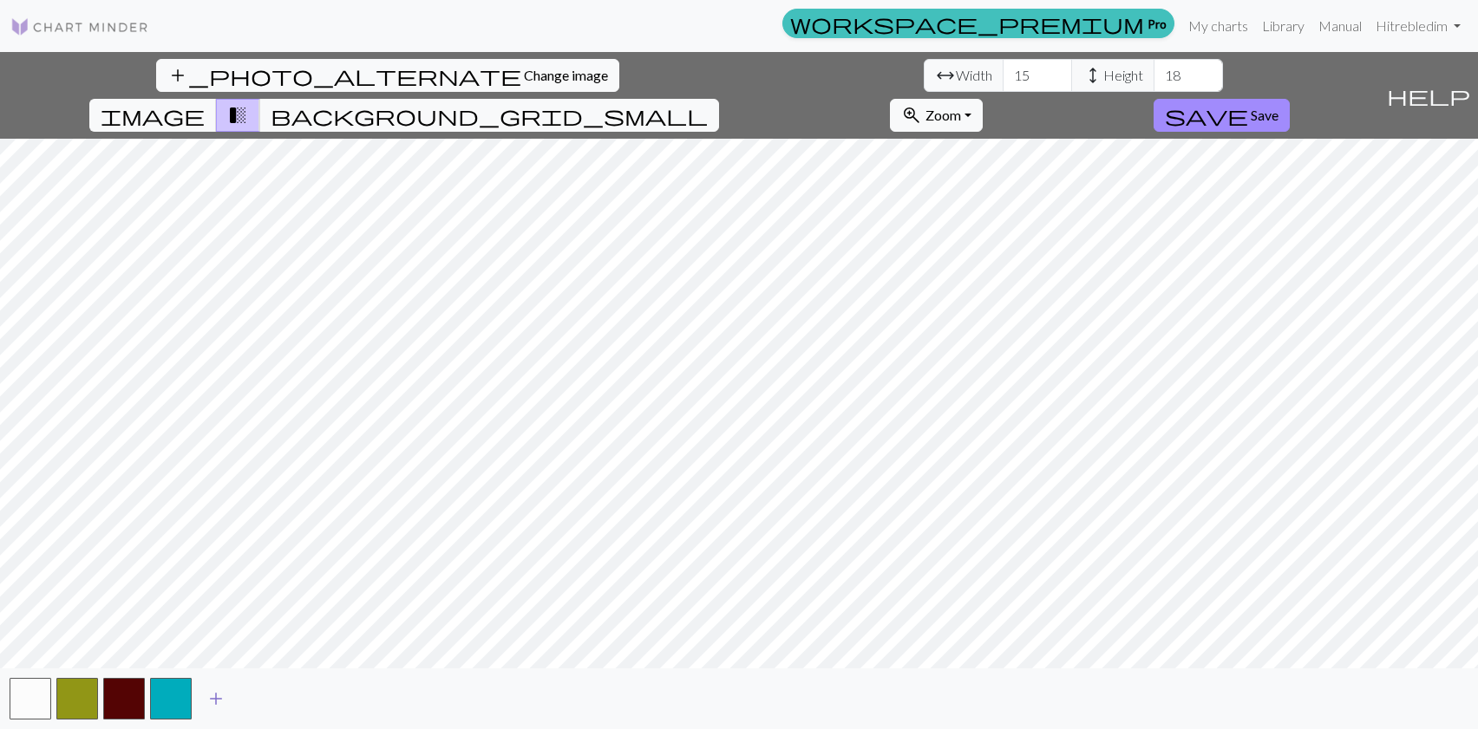
click at [215, 694] on span "add" at bounding box center [216, 699] width 21 height 24
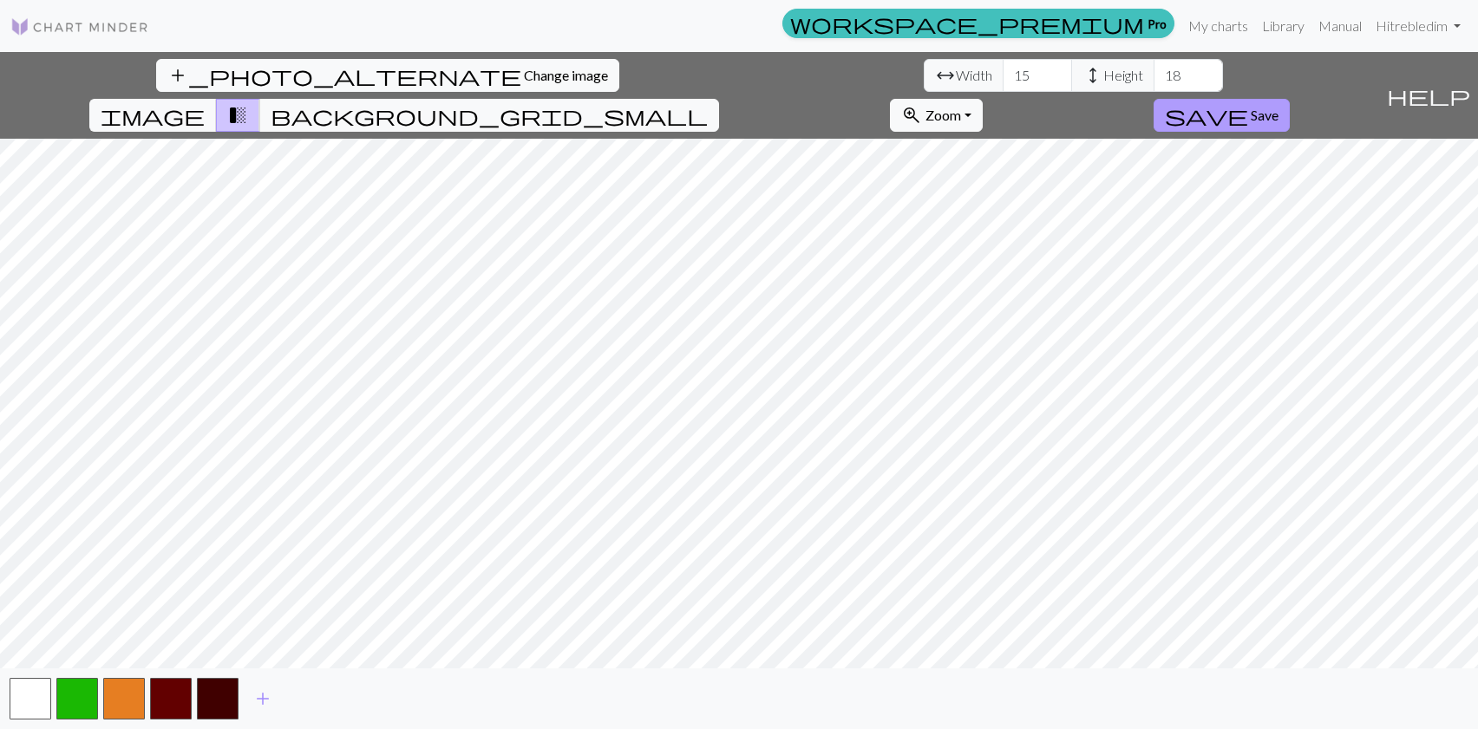
click at [1289, 99] on button "save Save" at bounding box center [1221, 115] width 136 height 33
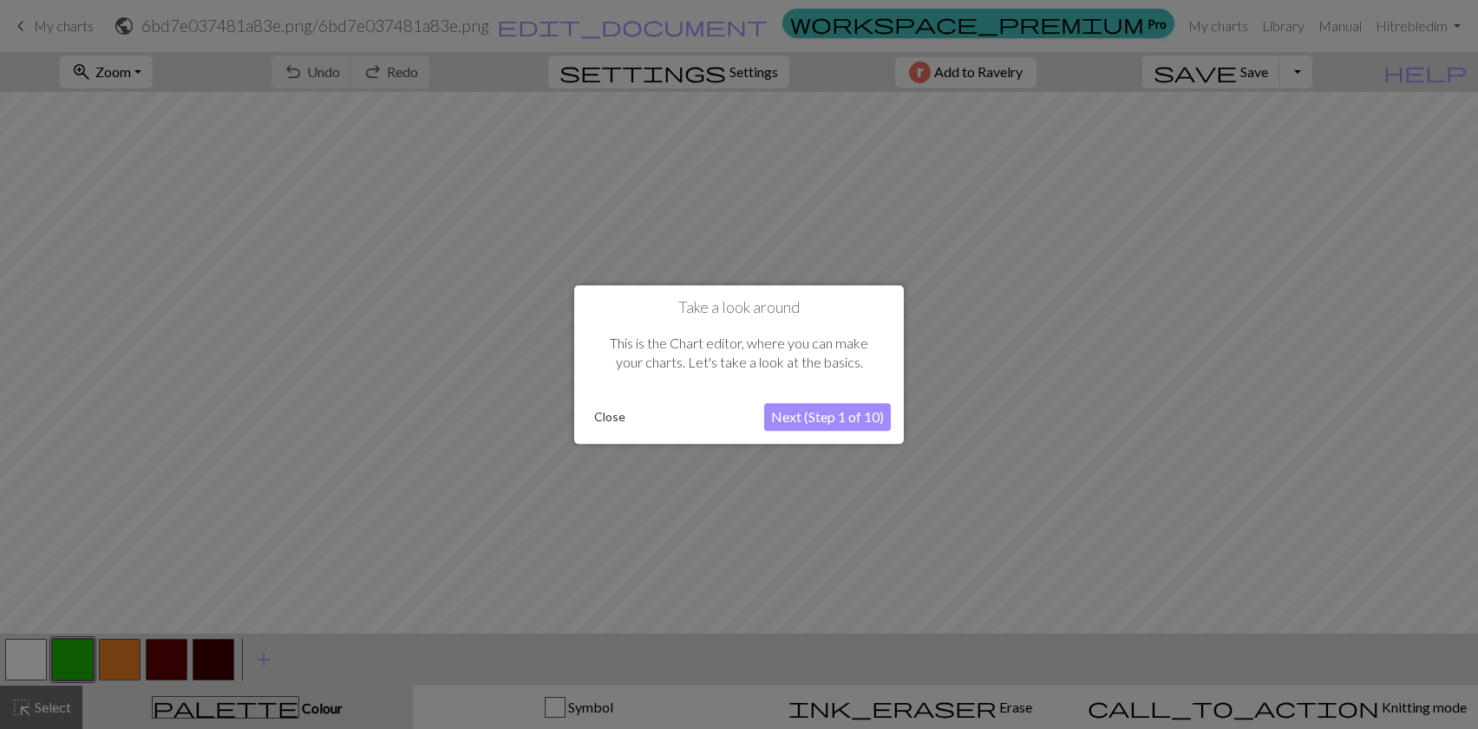
click at [833, 415] on button "Next (Step 1 of 10)" at bounding box center [827, 417] width 127 height 28
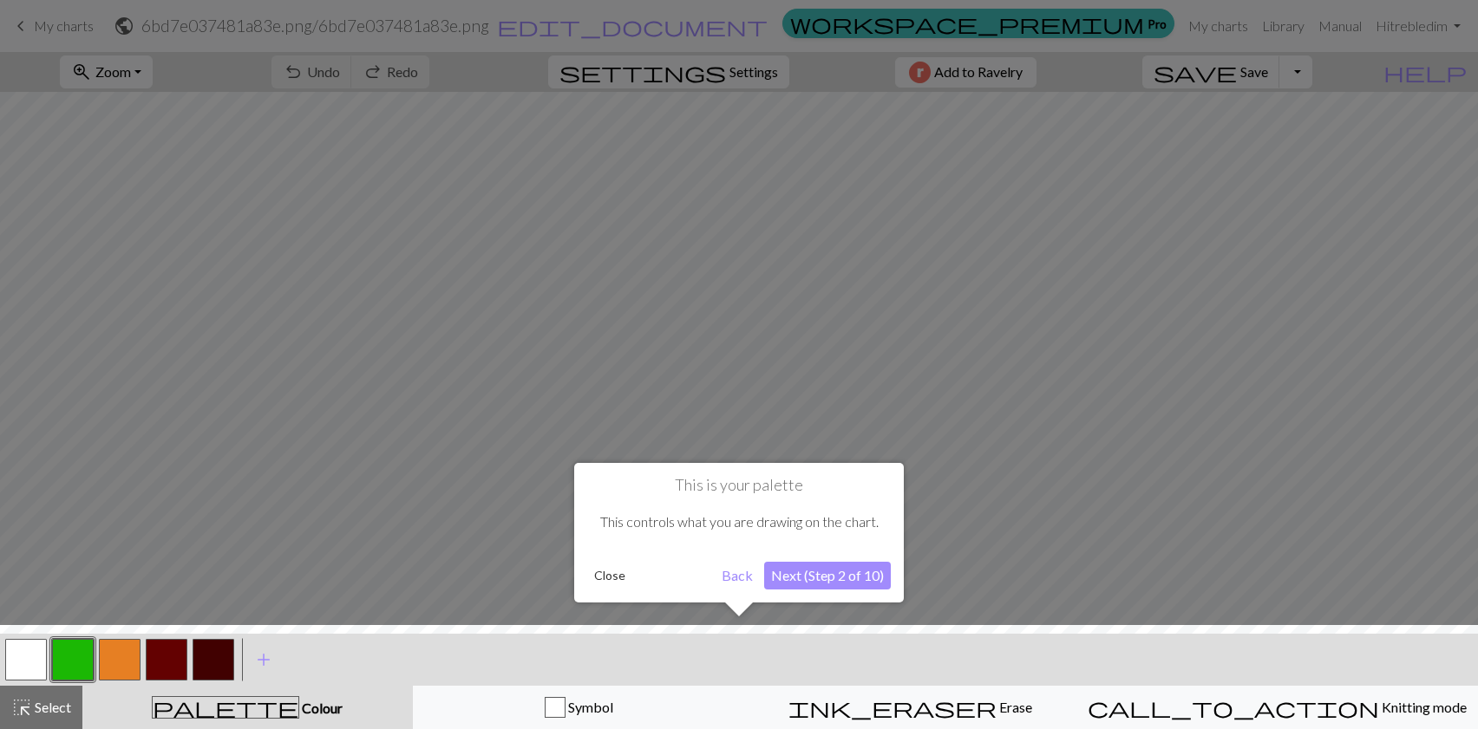
click at [808, 578] on button "Next (Step 2 of 10)" at bounding box center [827, 576] width 127 height 28
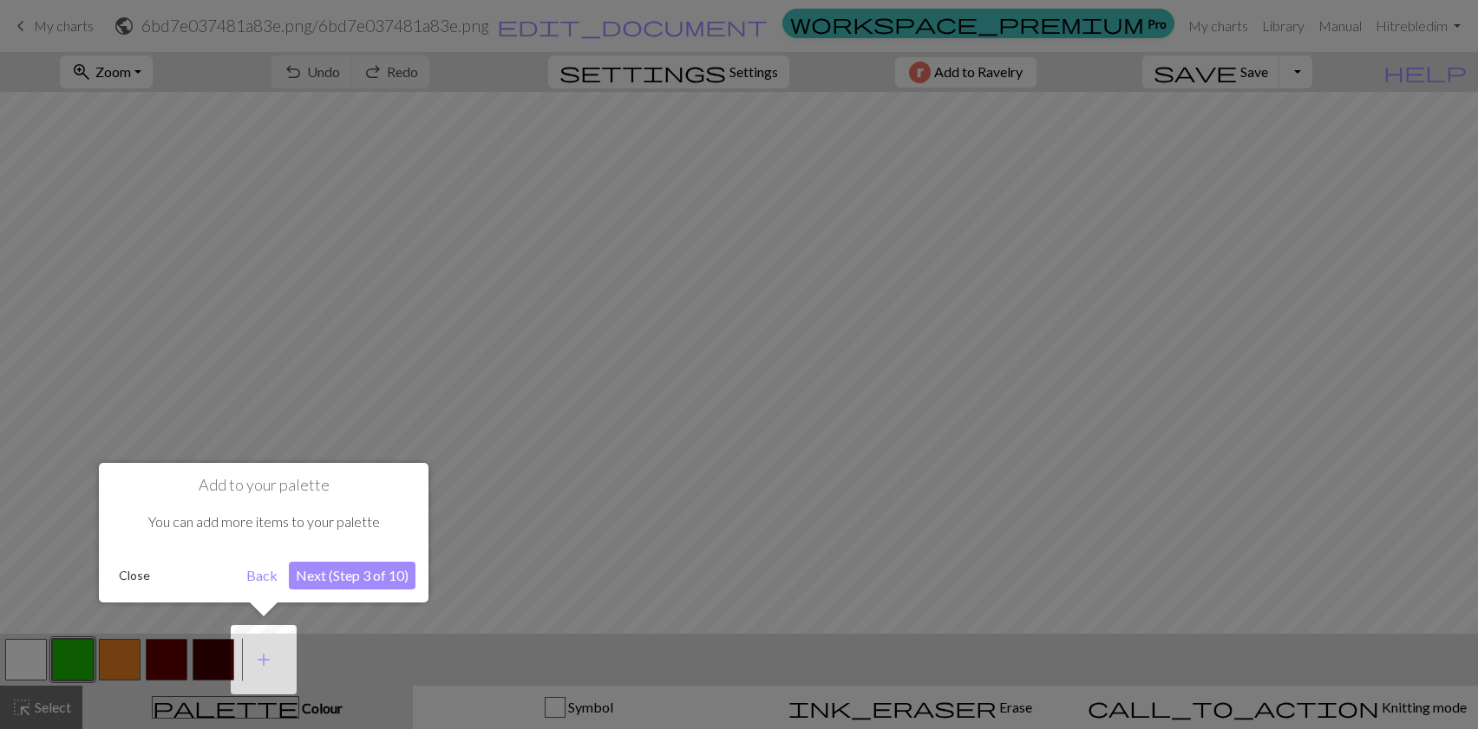
click at [378, 577] on button "Next (Step 3 of 10)" at bounding box center [352, 576] width 127 height 28
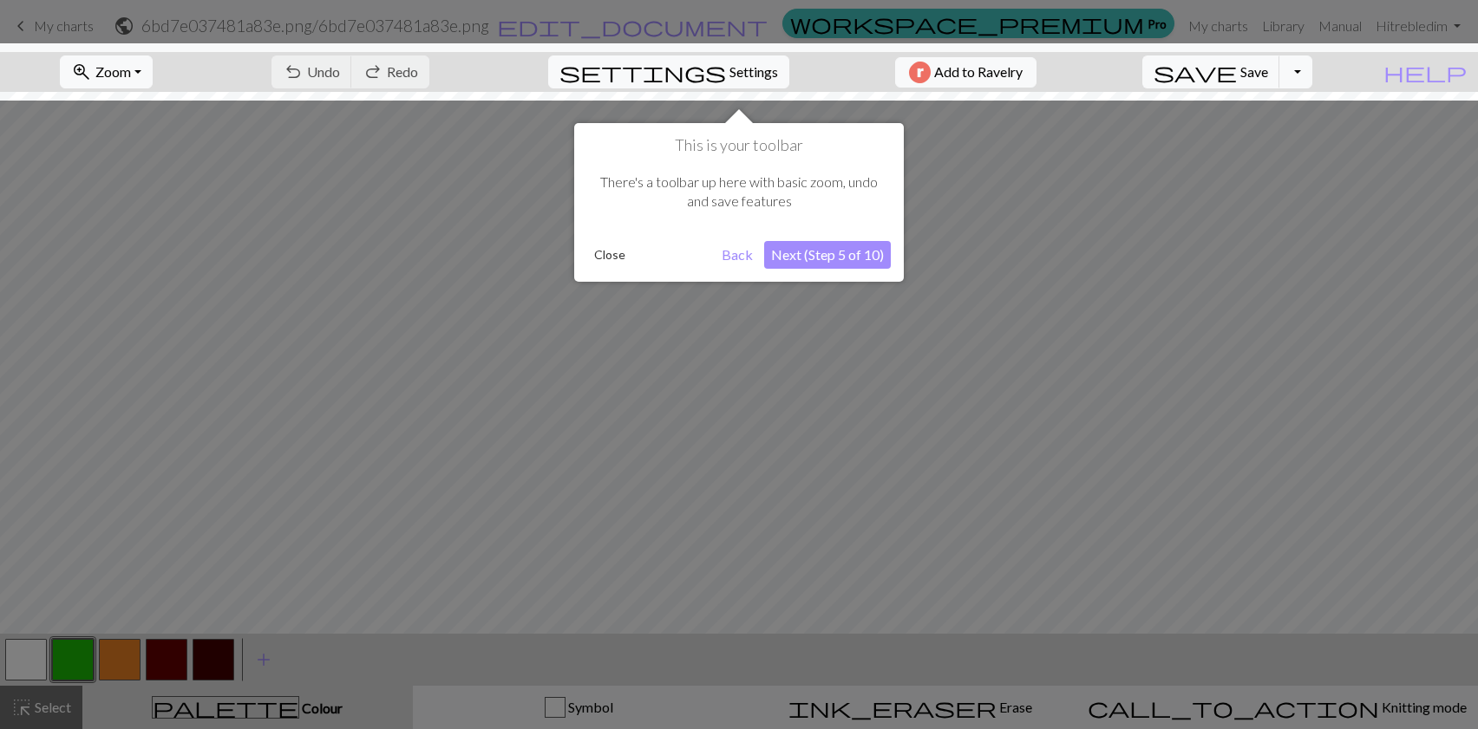
click at [603, 250] on button "Close" at bounding box center [609, 255] width 45 height 26
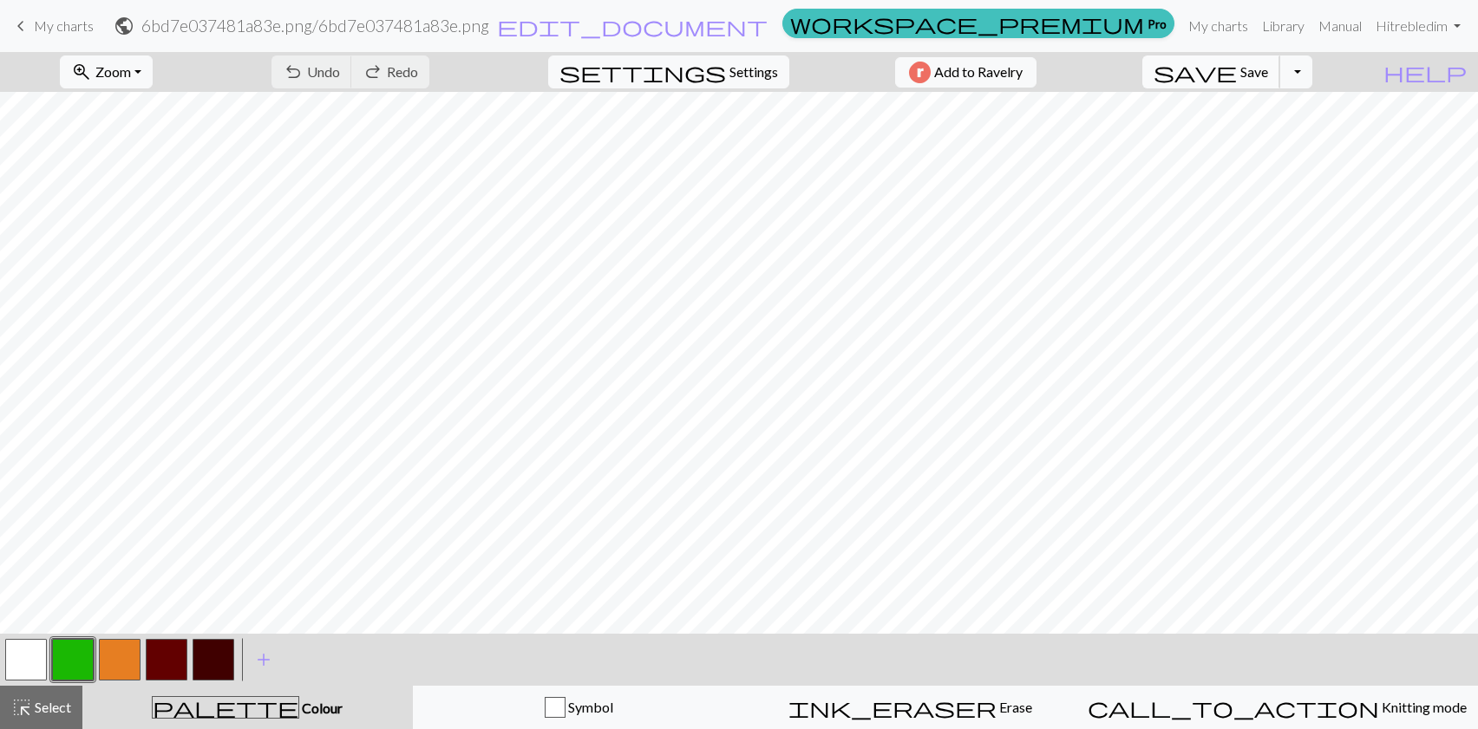
click at [1280, 84] on button "save Save Save" at bounding box center [1211, 71] width 138 height 33
click at [52, 704] on span "Select" at bounding box center [51, 707] width 39 height 16
click at [206, 705] on div "palette Colour Colour" at bounding box center [248, 707] width 310 height 23
